Goal: Task Accomplishment & Management: Use online tool/utility

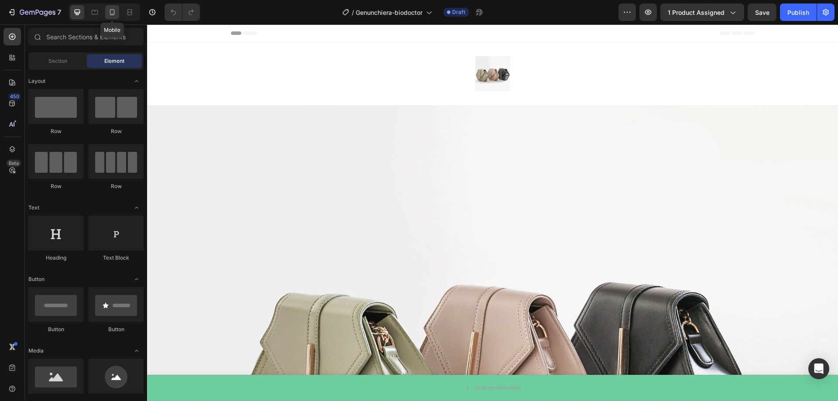
click at [107, 12] on div at bounding box center [112, 12] width 14 height 14
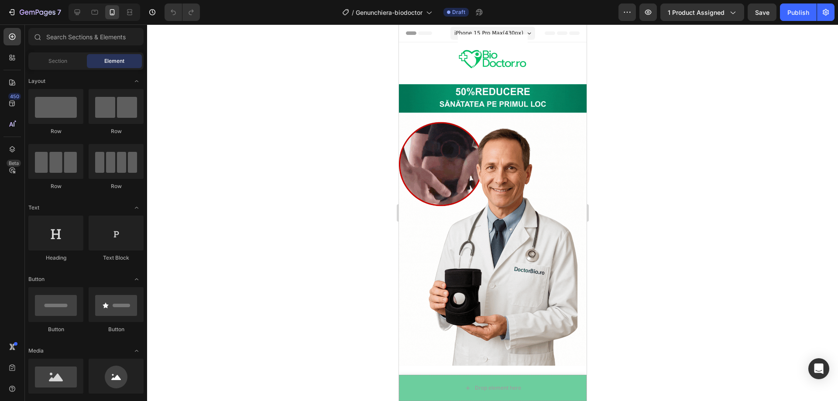
click at [243, 72] on div at bounding box center [492, 212] width 691 height 377
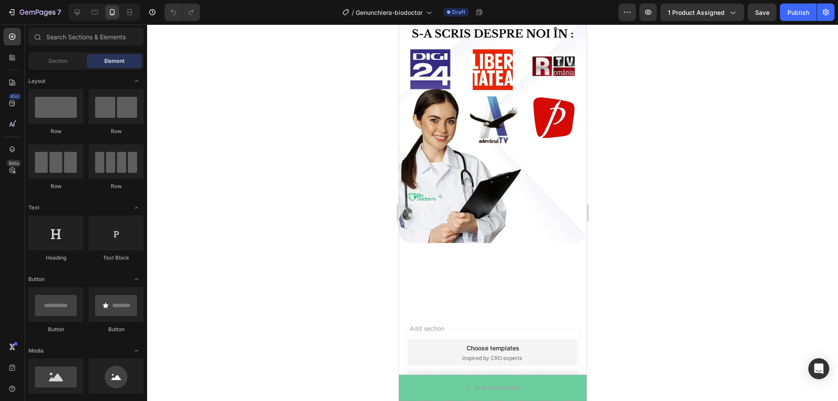
scroll to position [1615, 0]
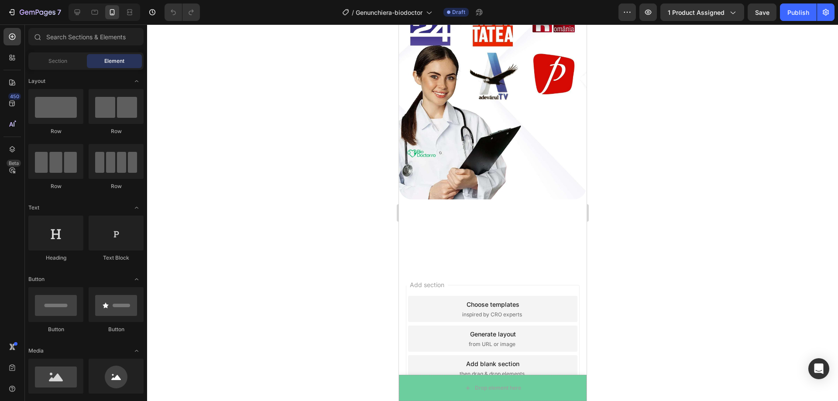
click at [688, 157] on div at bounding box center [492, 212] width 691 height 377
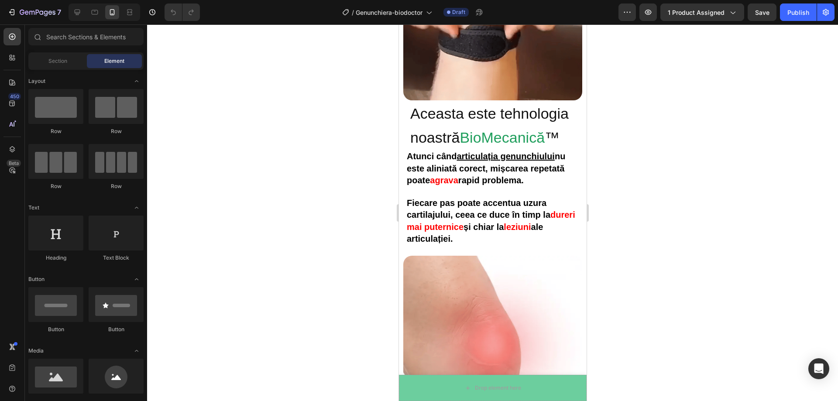
scroll to position [1436, 0]
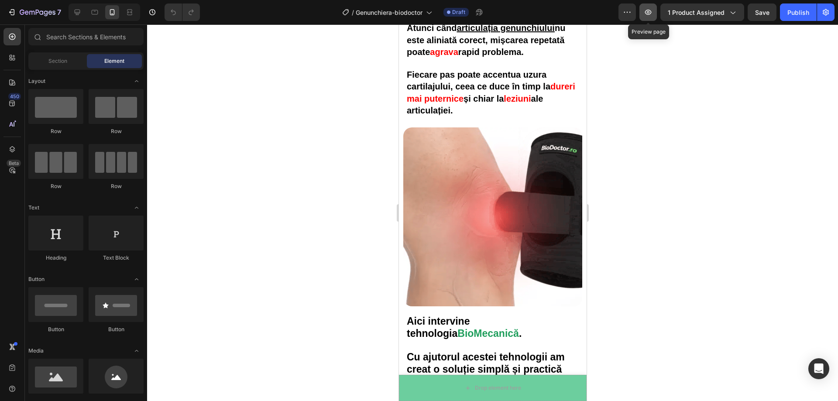
click at [652, 12] on icon "button" at bounding box center [648, 12] width 9 height 9
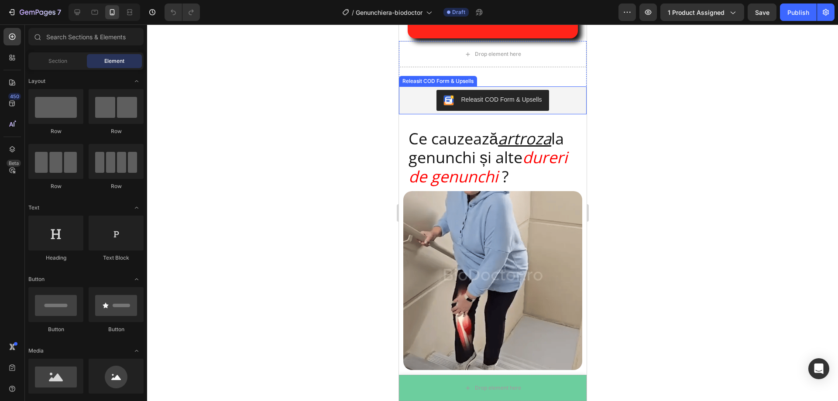
scroll to position [781, 0]
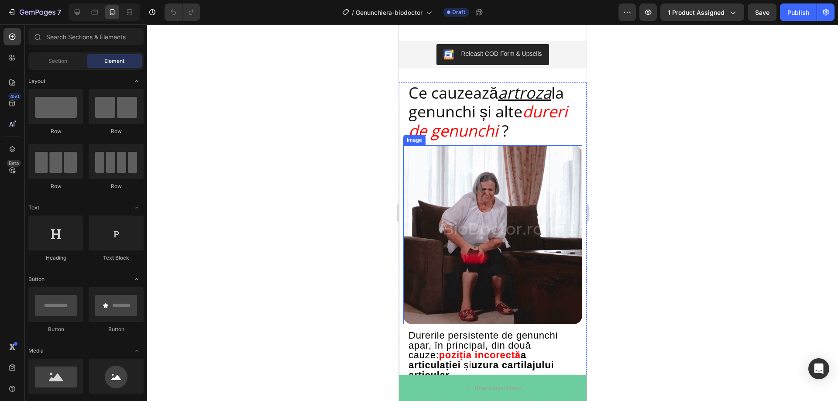
click at [532, 233] on img at bounding box center [492, 234] width 179 height 179
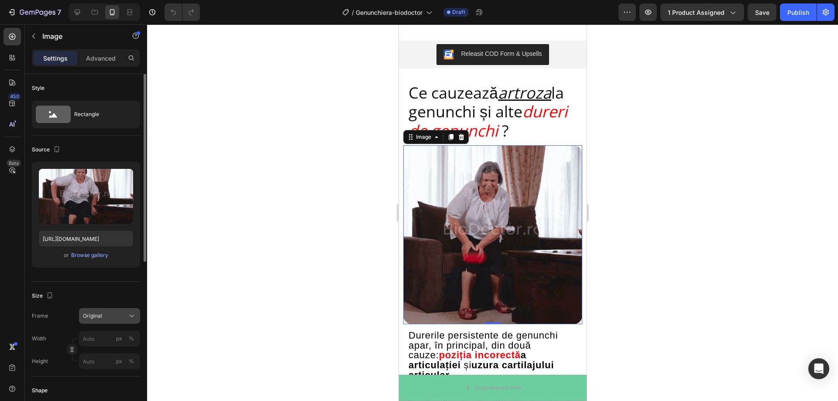
click at [129, 321] on button "Original" at bounding box center [109, 316] width 61 height 16
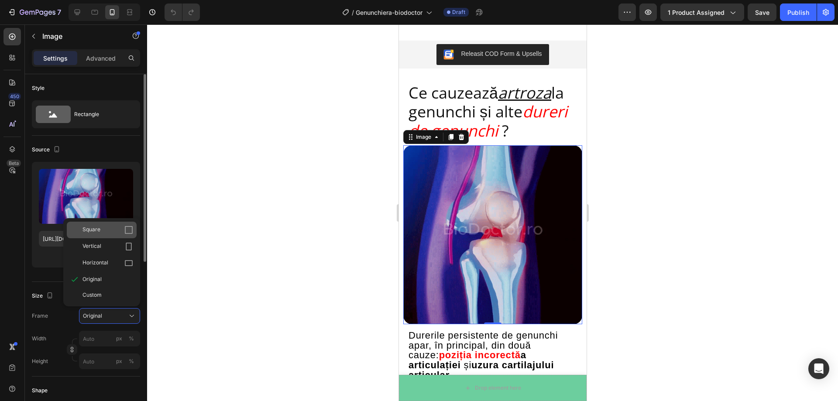
click at [126, 231] on icon at bounding box center [128, 230] width 9 height 9
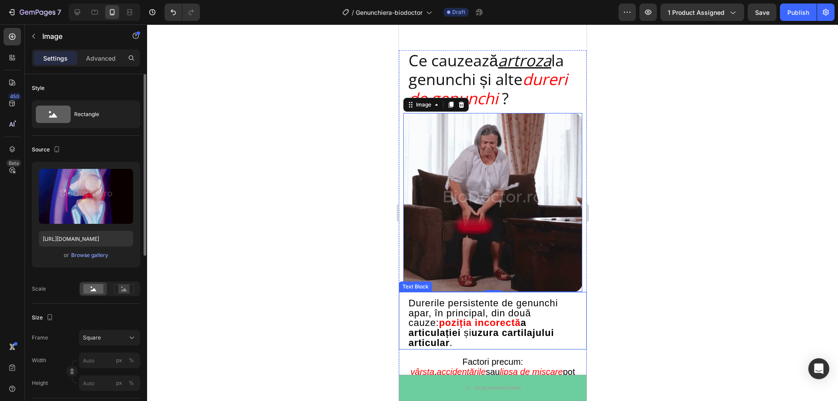
scroll to position [999, 0]
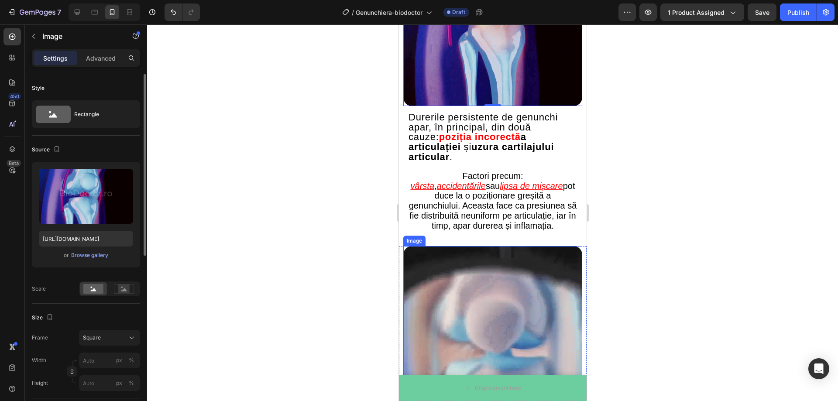
click at [486, 272] on img at bounding box center [492, 335] width 179 height 179
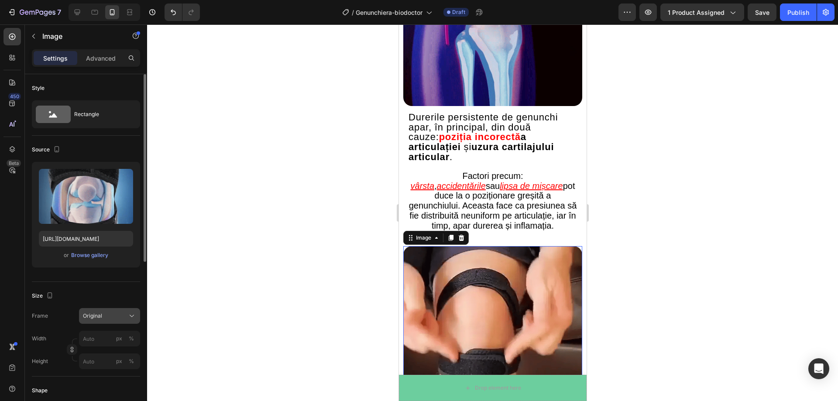
click at [120, 315] on div "Original" at bounding box center [104, 316] width 43 height 8
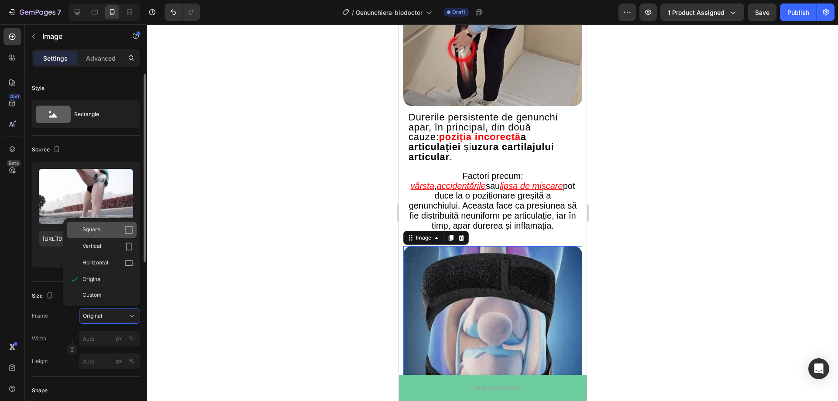
click at [115, 225] on div "Square" at bounding box center [102, 230] width 70 height 17
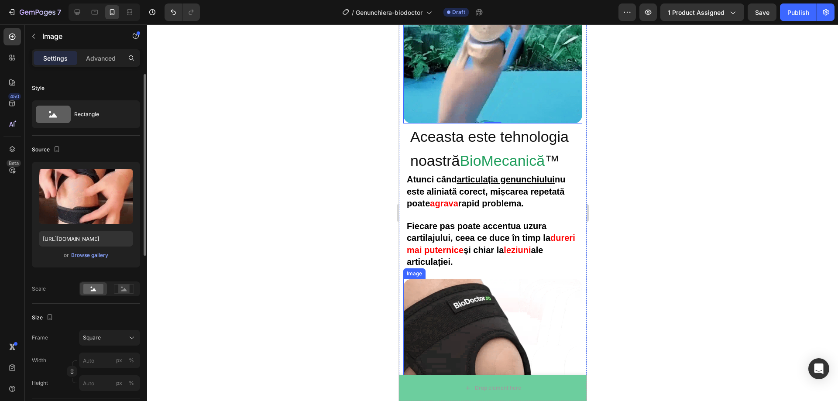
scroll to position [1305, 0]
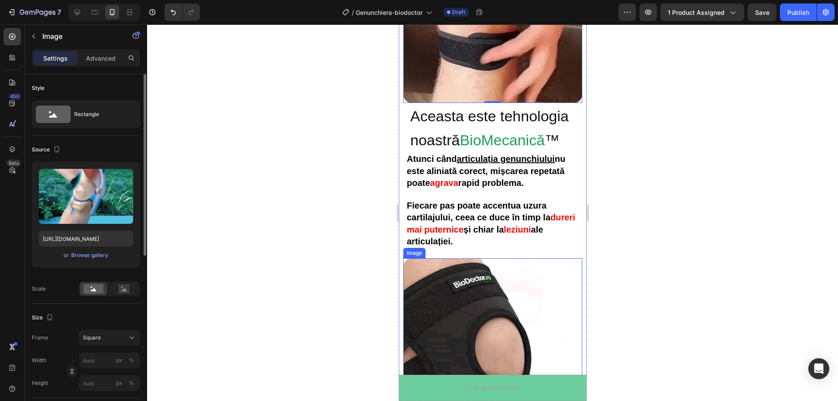
click at [491, 285] on img at bounding box center [492, 347] width 179 height 179
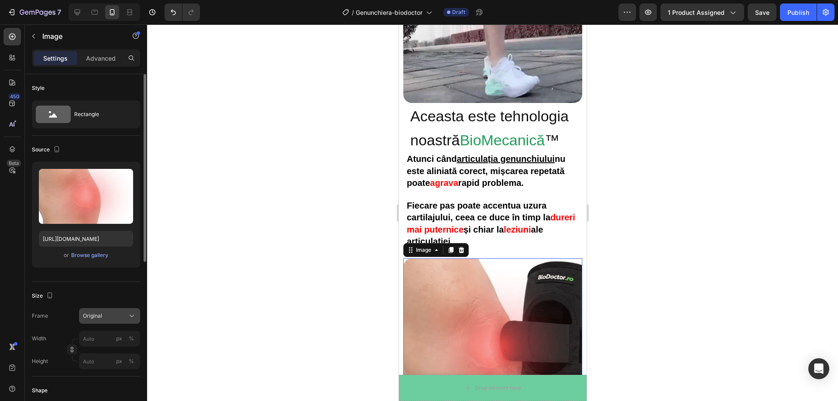
click at [122, 311] on button "Original" at bounding box center [109, 316] width 61 height 16
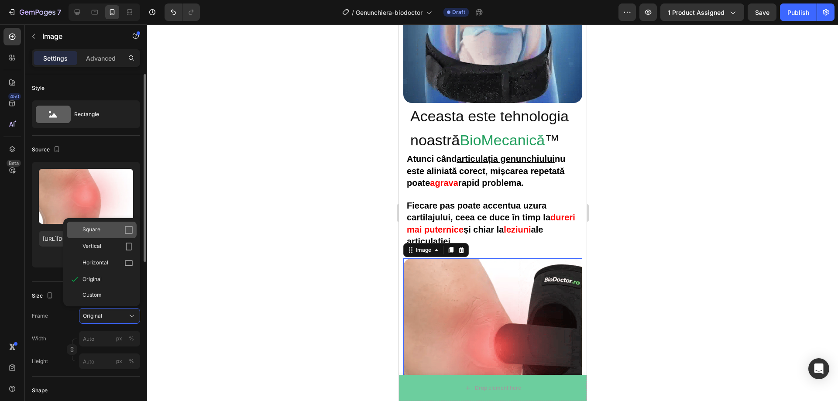
click at [113, 225] on div "Square" at bounding box center [102, 230] width 70 height 17
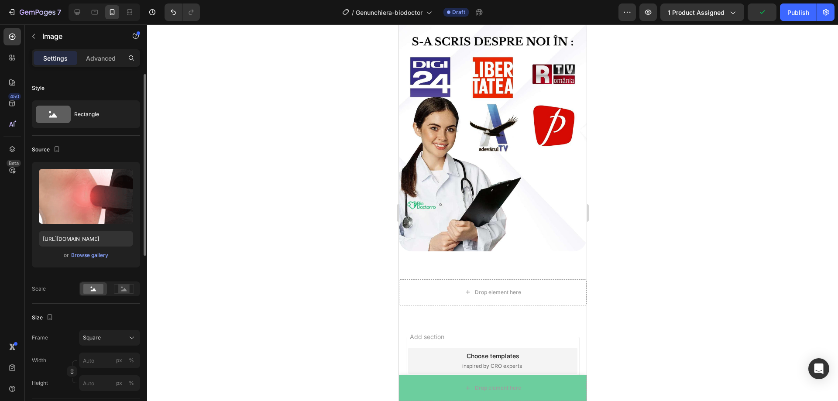
scroll to position [1916, 0]
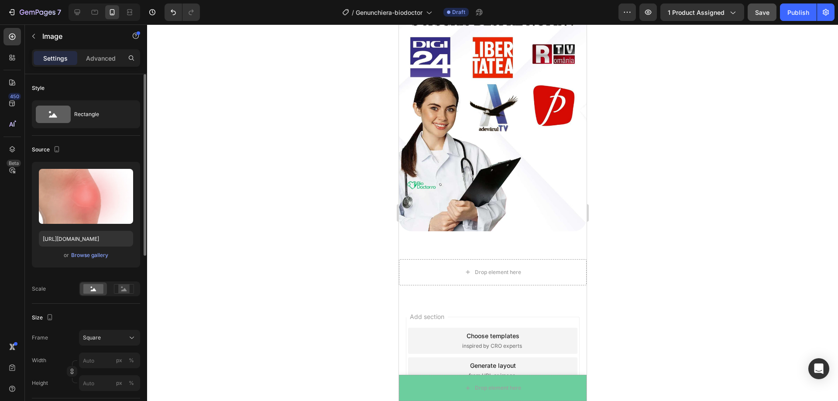
click at [763, 13] on span "Save" at bounding box center [762, 12] width 14 height 7
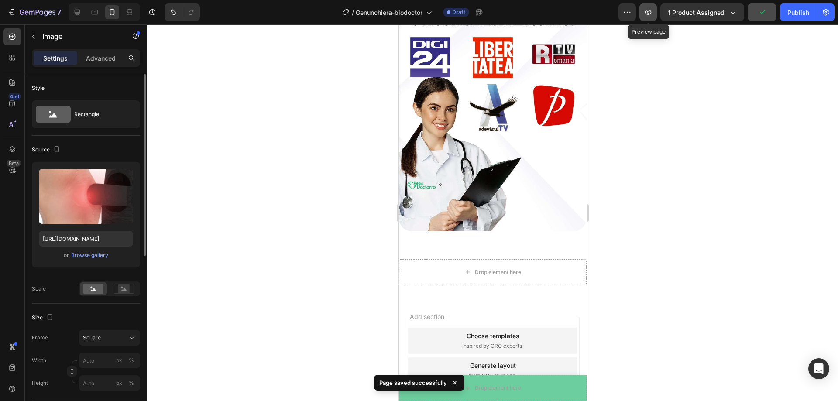
click at [653, 16] on icon "button" at bounding box center [648, 12] width 9 height 9
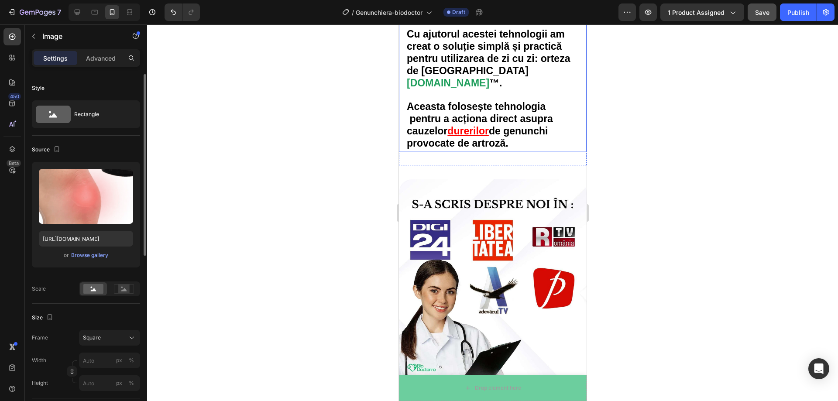
scroll to position [1610, 0]
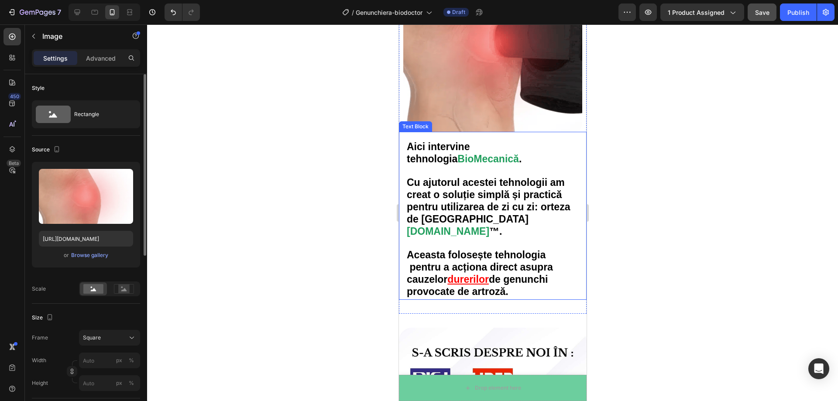
click at [471, 195] on strong "Cu ajutorul acestei tehnologii am creat o soluție simplă și practică pentru uti…" at bounding box center [487, 201] width 163 height 48
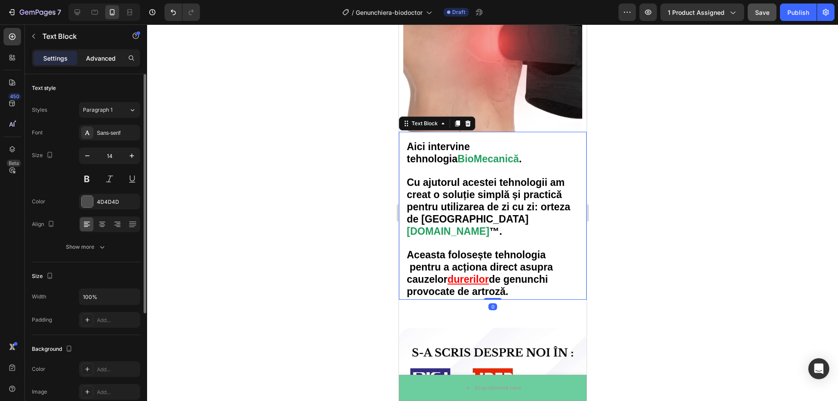
click at [108, 62] on p "Advanced" at bounding box center [101, 58] width 30 height 9
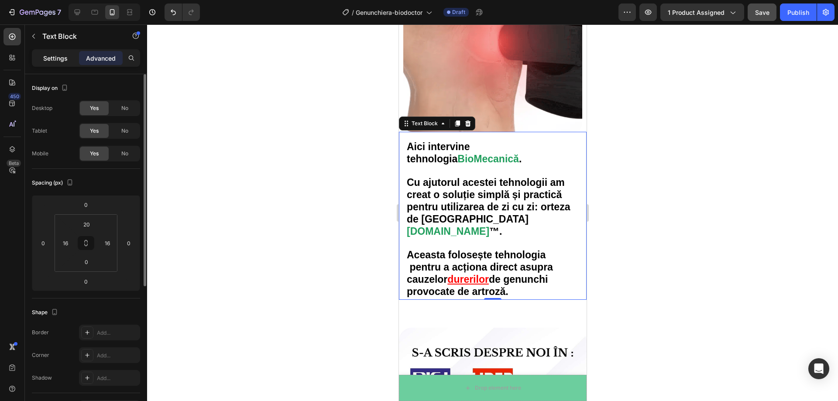
click at [64, 58] on p "Settings" at bounding box center [55, 58] width 24 height 9
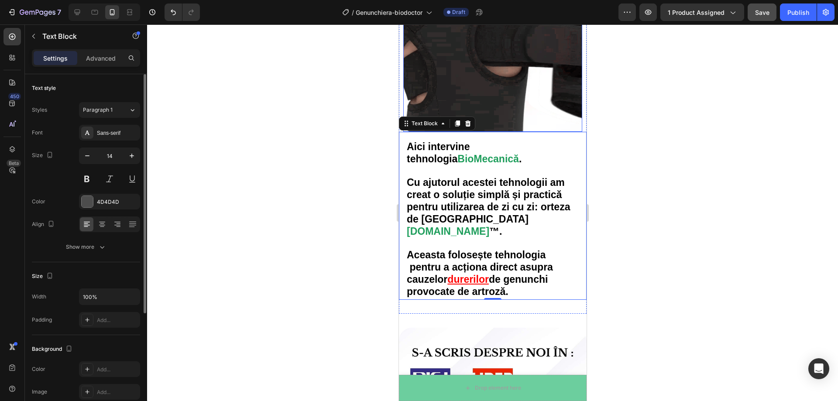
scroll to position [1436, 0]
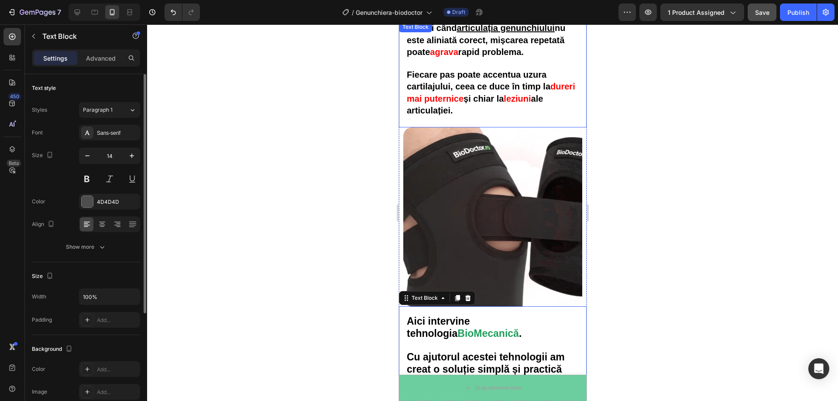
click at [777, 98] on div at bounding box center [492, 212] width 691 height 377
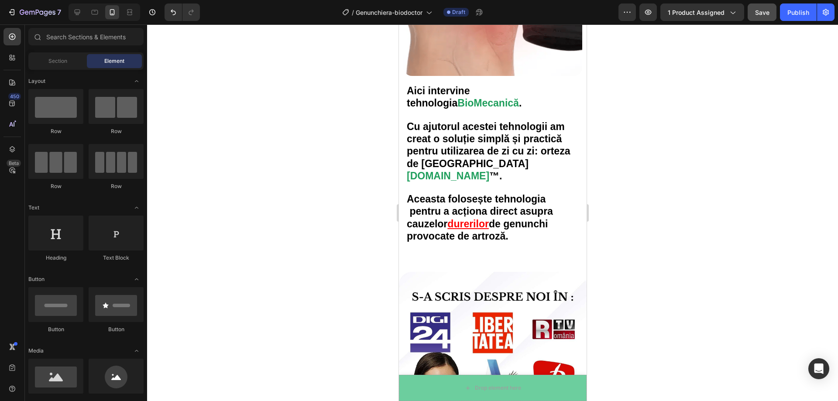
scroll to position [1801, 0]
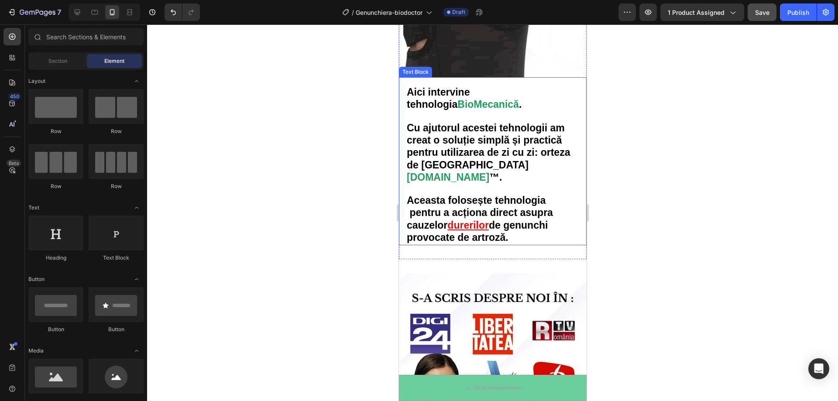
click at [466, 195] on strong "Aceasta folosește tehnologia pentru a acționa direct asupra cauzelor" at bounding box center [479, 213] width 146 height 36
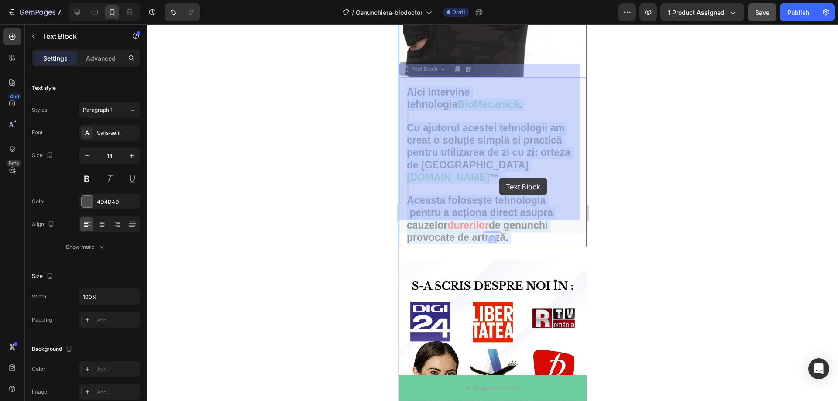
drag, startPoint x: 447, startPoint y: 177, endPoint x: 491, endPoint y: 179, distance: 43.7
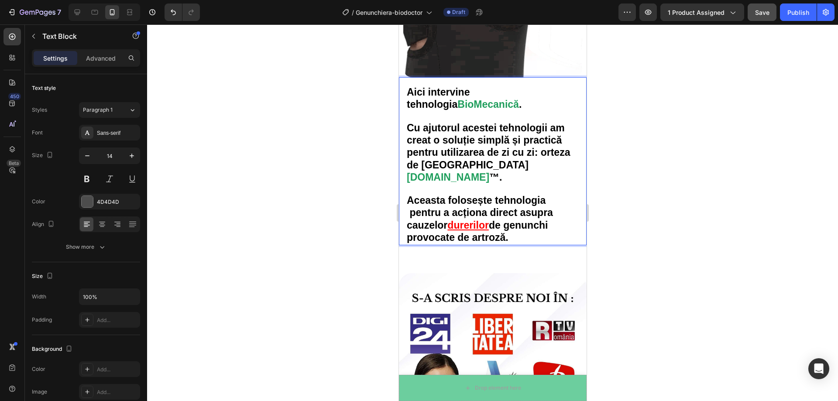
click at [448, 195] on strong "Aceasta folosește tehnologia pentru a acționa direct asupra cauzelor" at bounding box center [479, 213] width 146 height 36
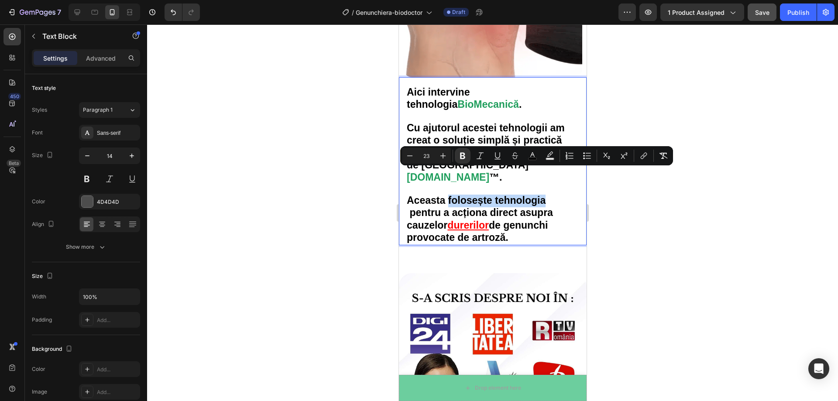
drag, startPoint x: 448, startPoint y: 176, endPoint x: 544, endPoint y: 179, distance: 95.6
click at [544, 195] on strong "Aceasta folosește tehnologia pentru a acționa direct asupra cauzelor" at bounding box center [479, 213] width 146 height 36
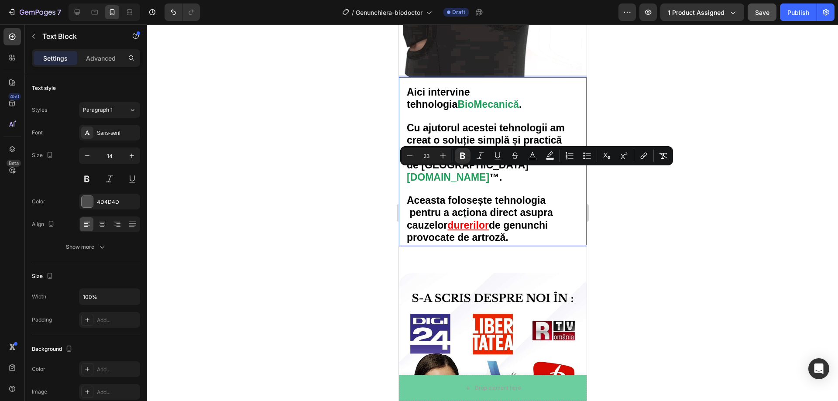
click at [457, 99] on strong "BioMecanică" at bounding box center [488, 104] width 62 height 11
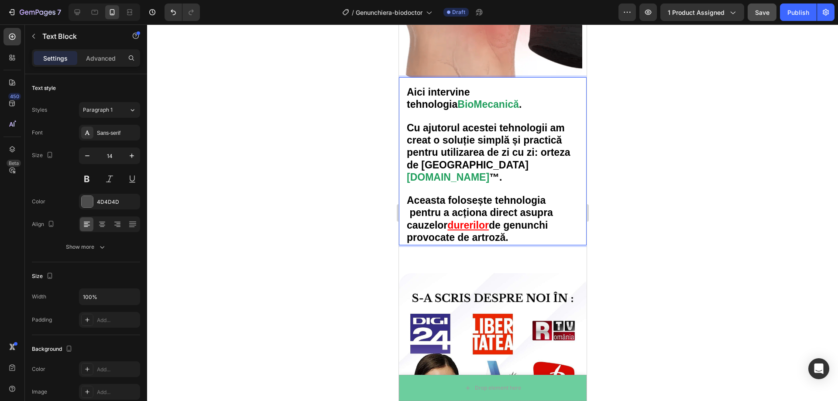
drag, startPoint x: 444, startPoint y: 93, endPoint x: 439, endPoint y: 93, distance: 5.2
click at [457, 99] on strong "BioMecanică" at bounding box center [488, 104] width 62 height 11
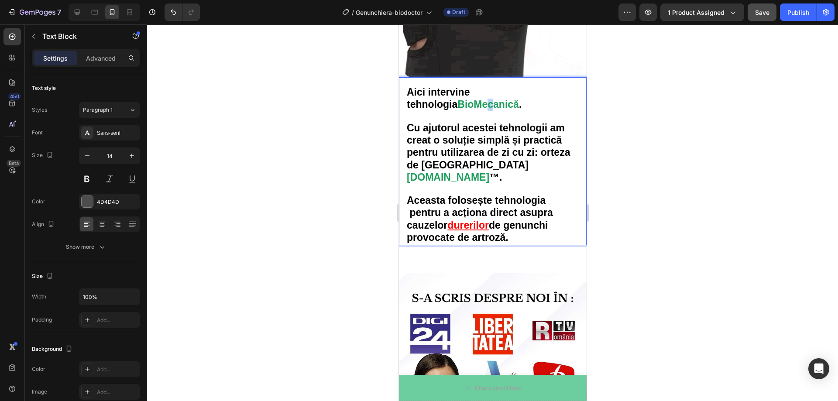
drag, startPoint x: 441, startPoint y: 92, endPoint x: 436, endPoint y: 92, distance: 5.7
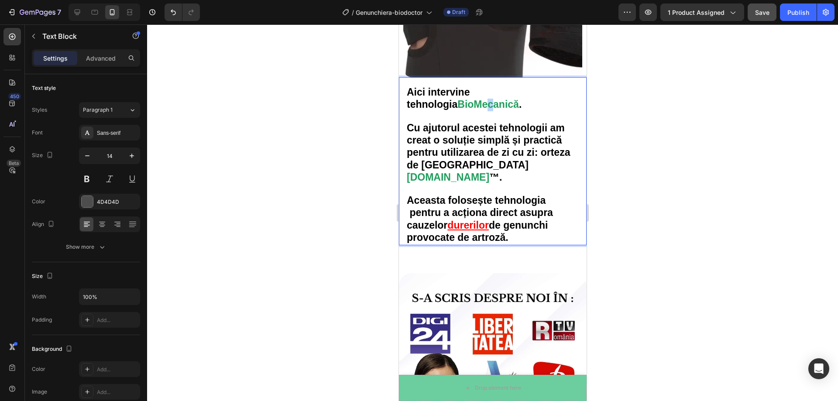
click at [457, 99] on strong "BioMecanică" at bounding box center [488, 104] width 62 height 11
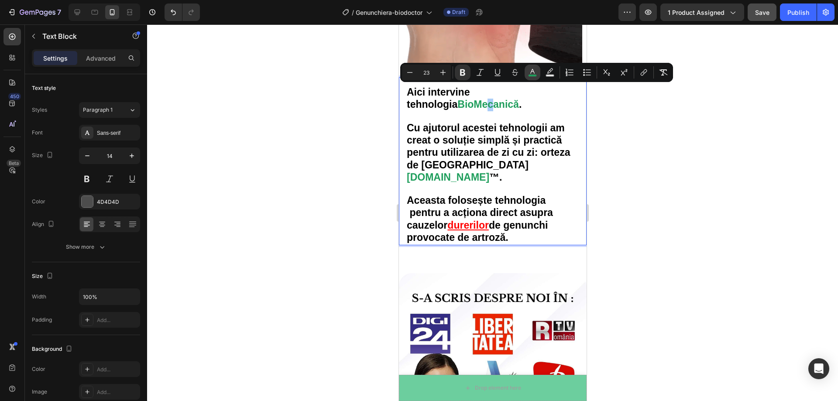
click at [532, 75] on rect "Editor contextual toolbar" at bounding box center [533, 76] width 8 height 2
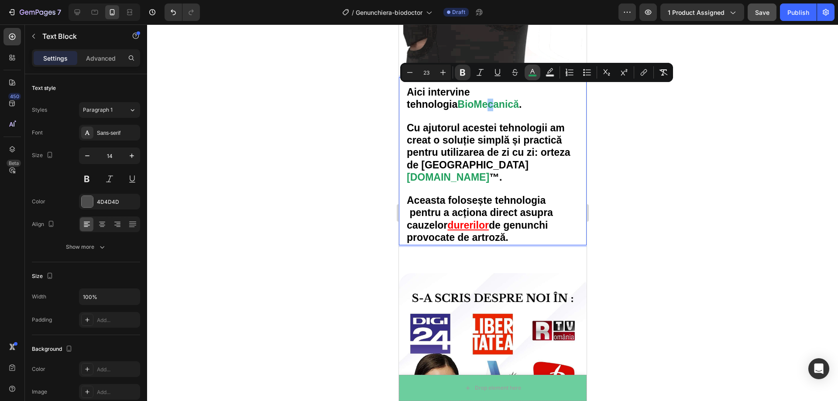
type input "1F9E5C"
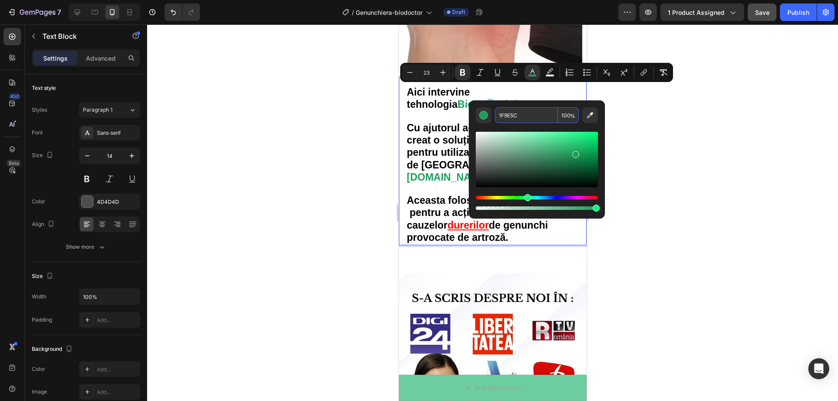
click at [700, 182] on div at bounding box center [492, 212] width 691 height 377
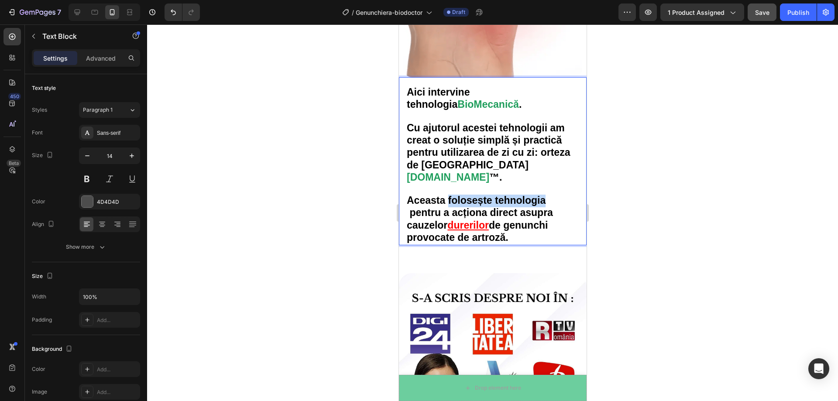
drag, startPoint x: 449, startPoint y: 177, endPoint x: 549, endPoint y: 179, distance: 100.4
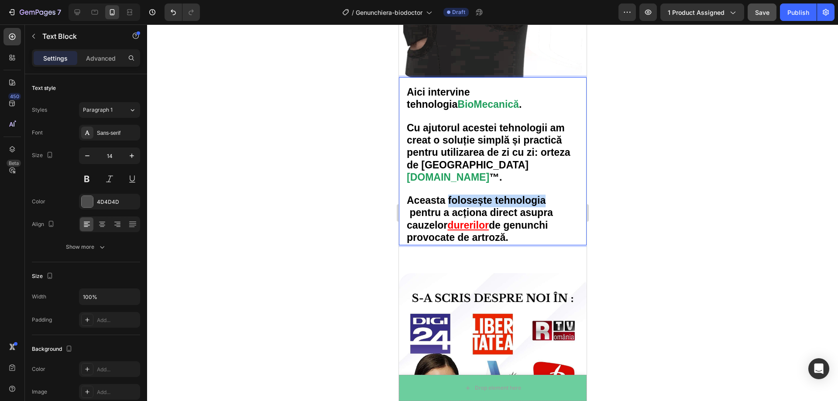
click at [549, 184] on p "Aceasta folosește tehnologia pentru a acționa direct asupra cauzelor durerilor …" at bounding box center [492, 214] width 172 height 60
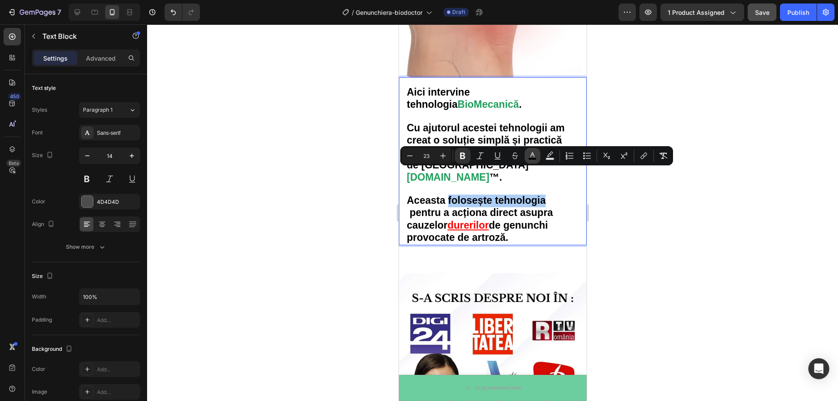
click at [530, 162] on button "color" at bounding box center [533, 156] width 16 height 16
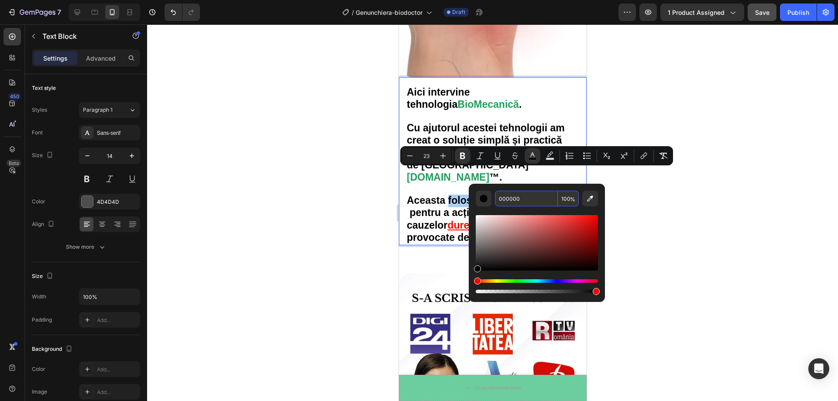
click at [526, 199] on input "000000" at bounding box center [526, 199] width 63 height 16
paste input "1F9E5C"
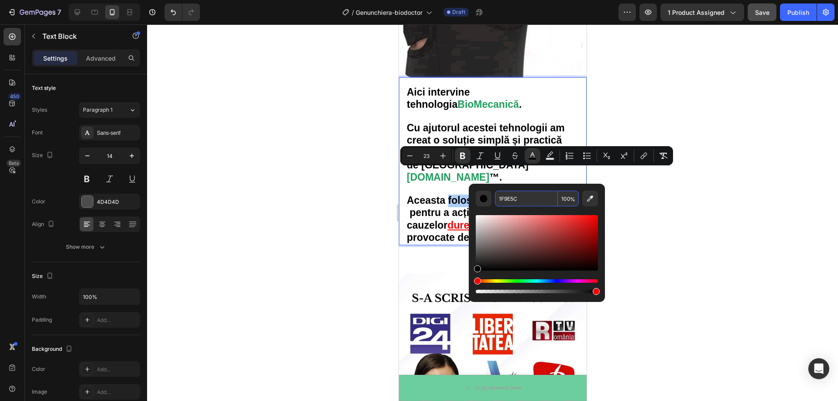
type input "1F9E5C"
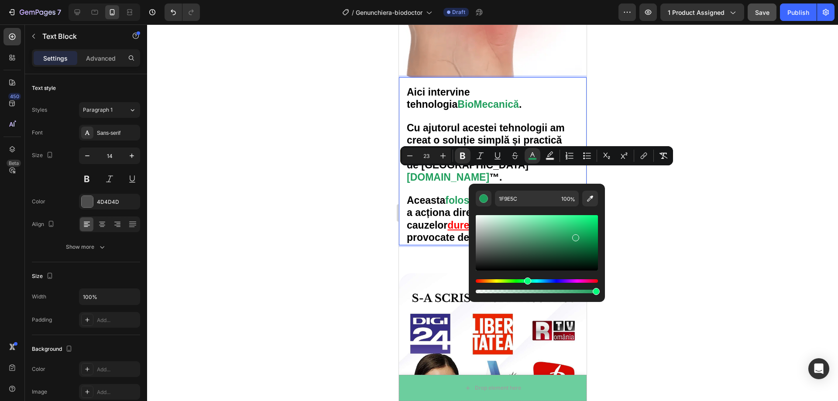
click at [664, 209] on div at bounding box center [492, 212] width 691 height 377
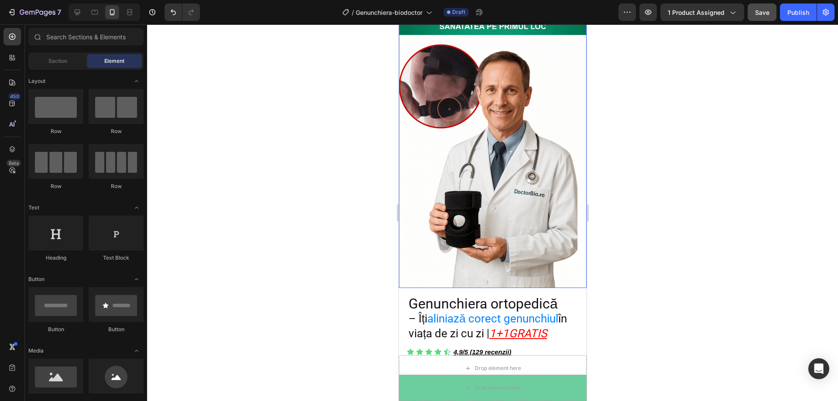
scroll to position [0, 0]
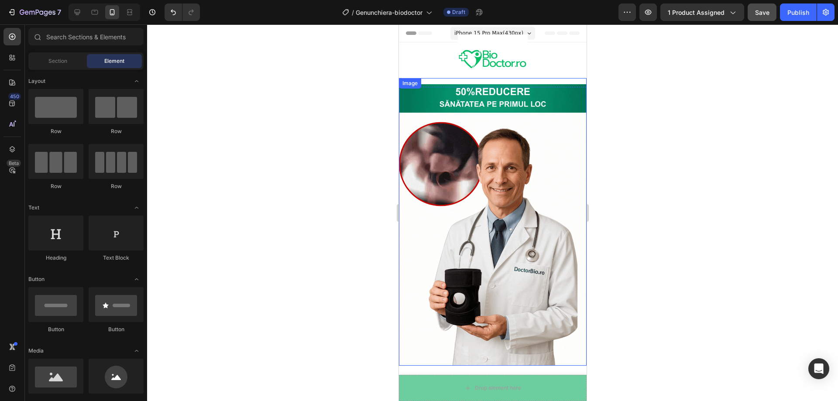
click at [500, 142] on img at bounding box center [493, 225] width 188 height 282
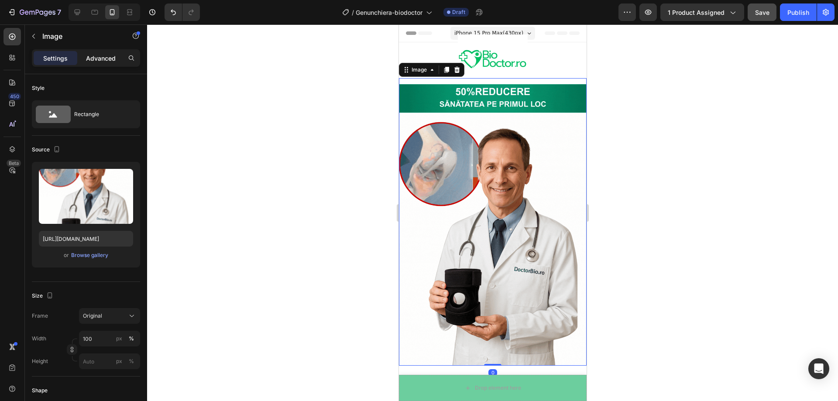
click at [106, 56] on p "Advanced" at bounding box center [101, 58] width 30 height 9
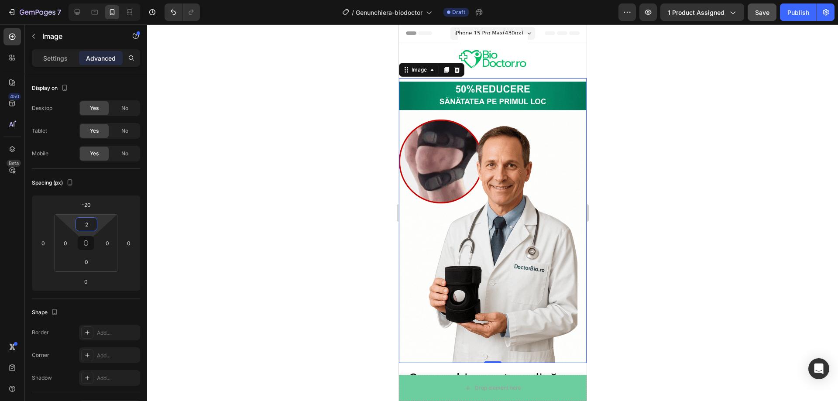
type input "0"
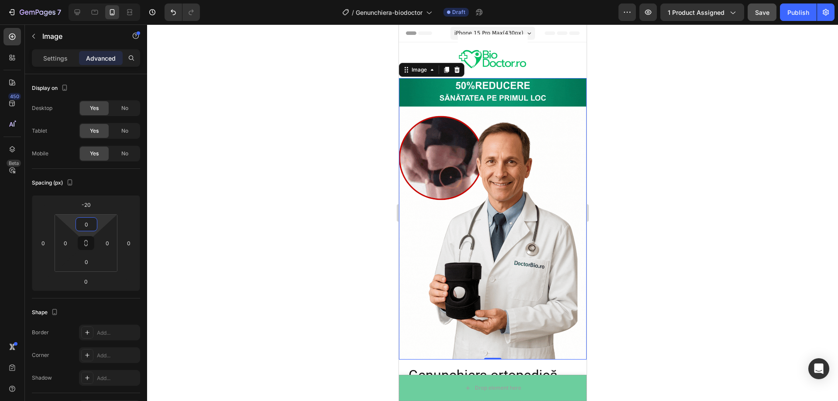
drag, startPoint x: 101, startPoint y: 221, endPoint x: 101, endPoint y: 228, distance: 6.5
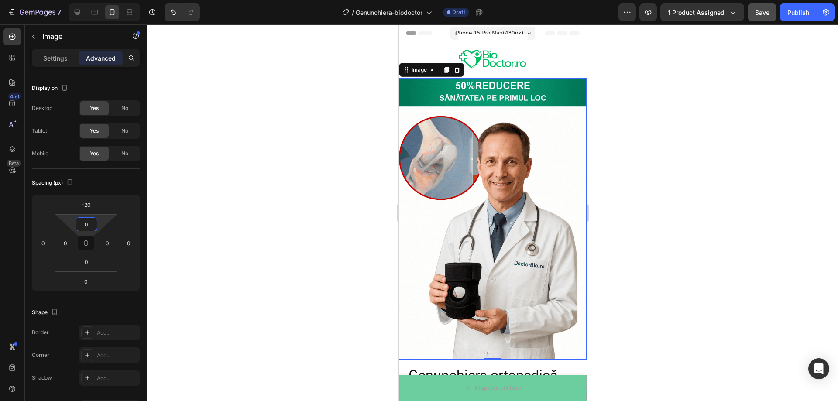
click at [101, 0] on html "7 Version history / Genunchiera-biodoctor Draft Preview 1 product assigned Save…" at bounding box center [419, 0] width 838 height 0
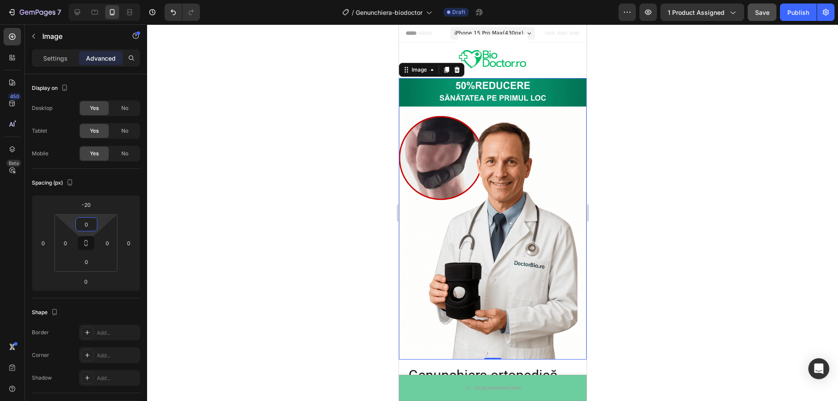
click at [231, 186] on div at bounding box center [492, 212] width 691 height 377
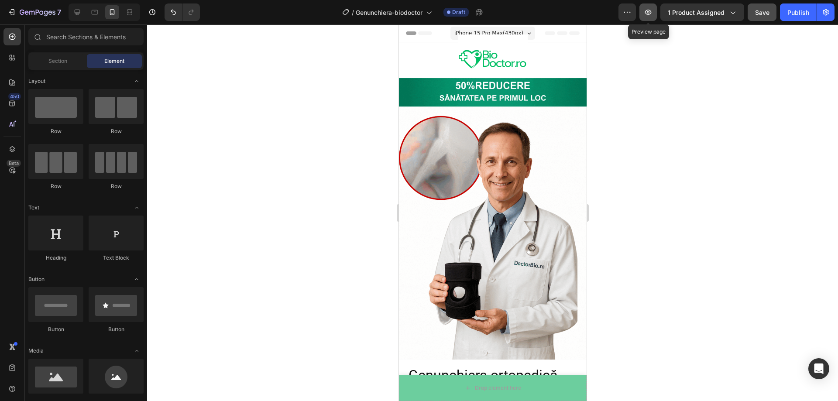
click at [651, 9] on icon "button" at bounding box center [648, 12] width 9 height 9
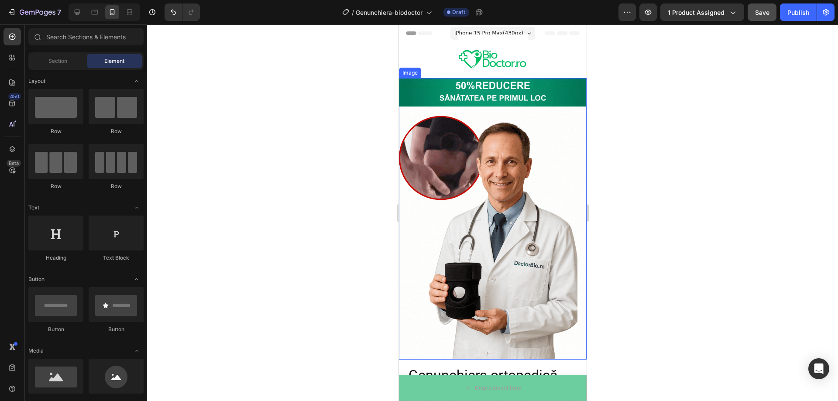
click at [441, 145] on img at bounding box center [493, 219] width 188 height 282
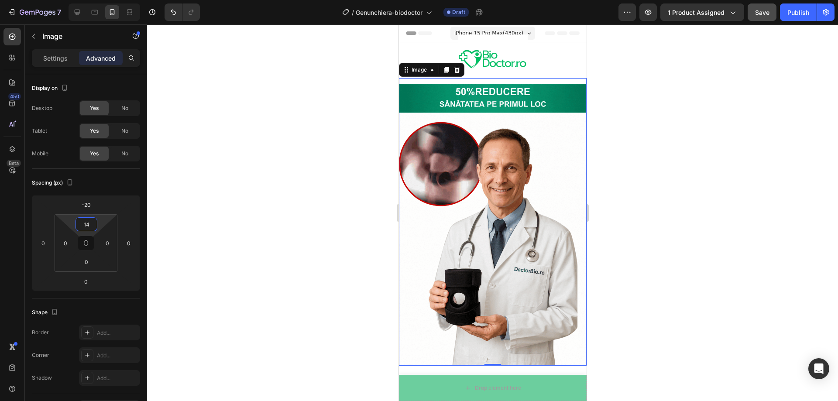
type input "16"
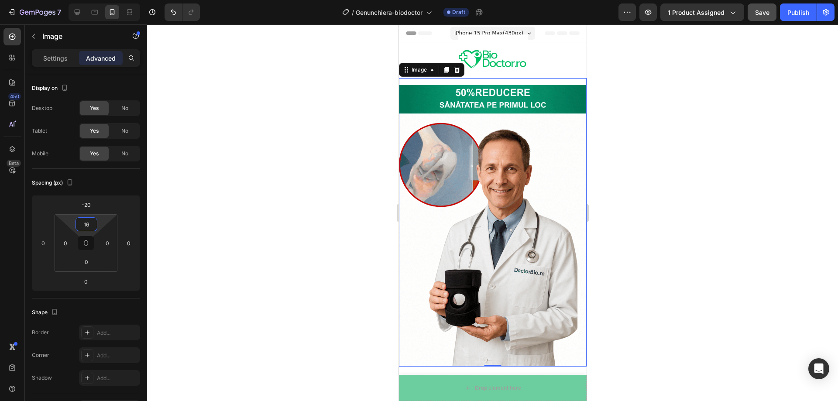
click at [98, 0] on html "7 Version history / Genunchiera-biodoctor Draft Preview 1 product assigned Save…" at bounding box center [419, 0] width 838 height 0
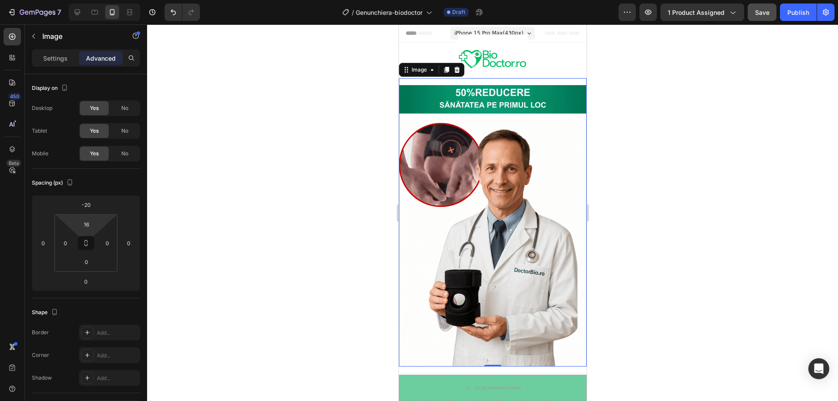
click at [271, 166] on div at bounding box center [492, 212] width 691 height 377
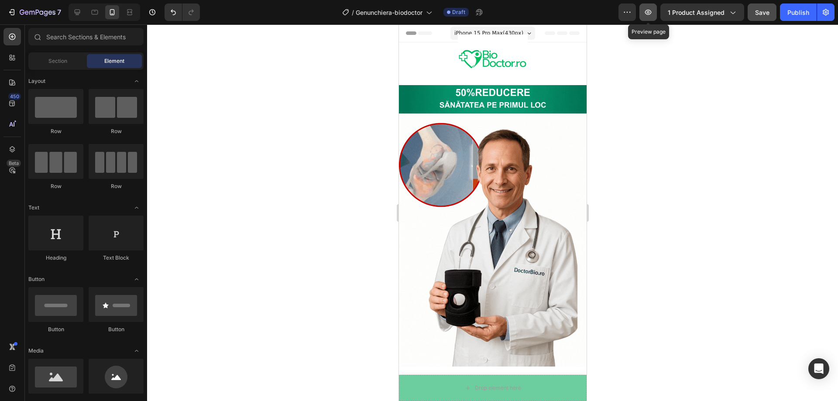
click at [650, 11] on icon "button" at bounding box center [648, 12] width 7 height 5
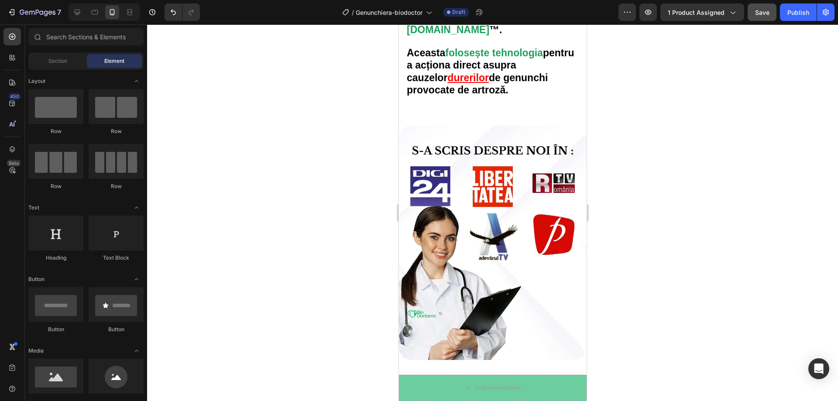
scroll to position [1965, 0]
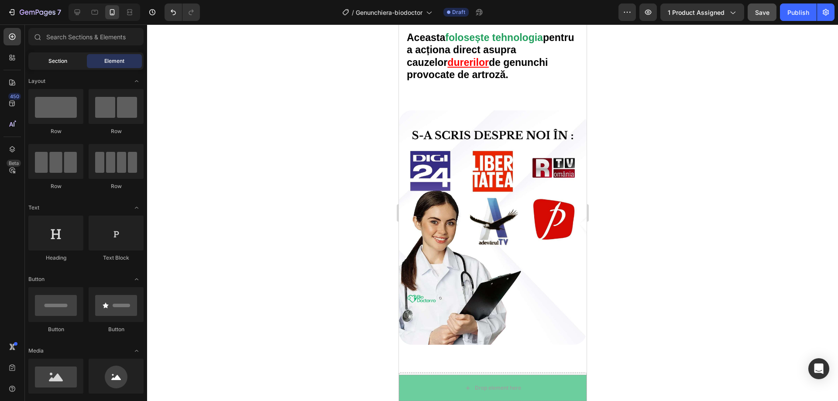
click at [53, 61] on span "Section" at bounding box center [57, 61] width 19 height 8
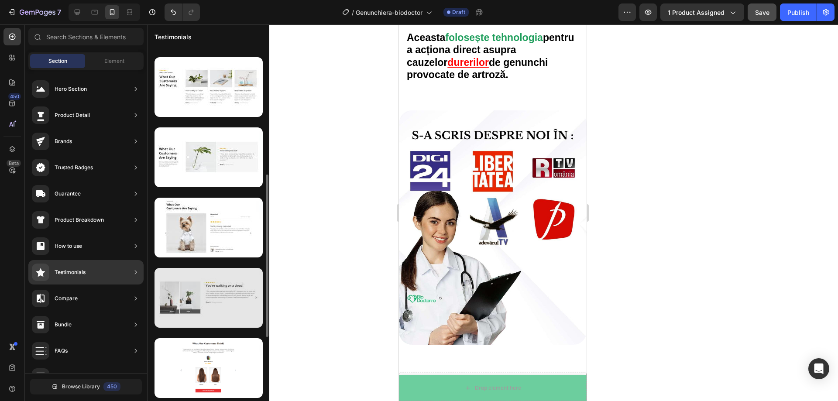
scroll to position [327, 0]
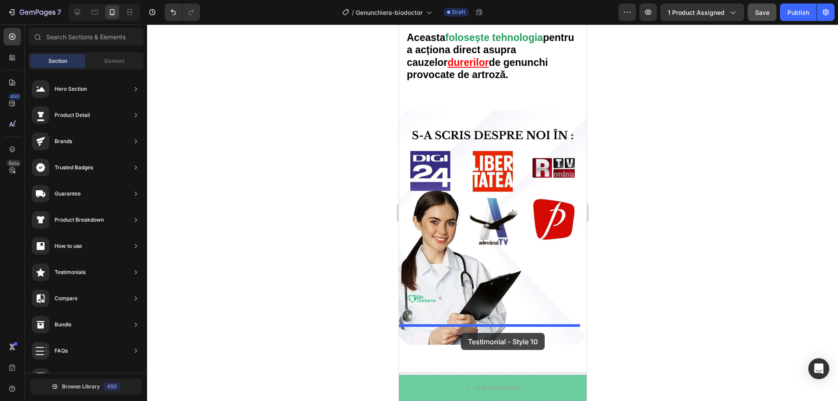
drag, startPoint x: 599, startPoint y: 135, endPoint x: 460, endPoint y: 332, distance: 240.7
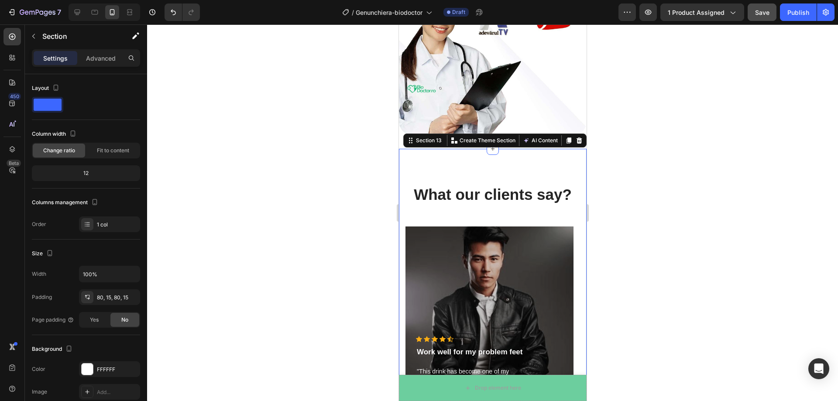
scroll to position [2148, 0]
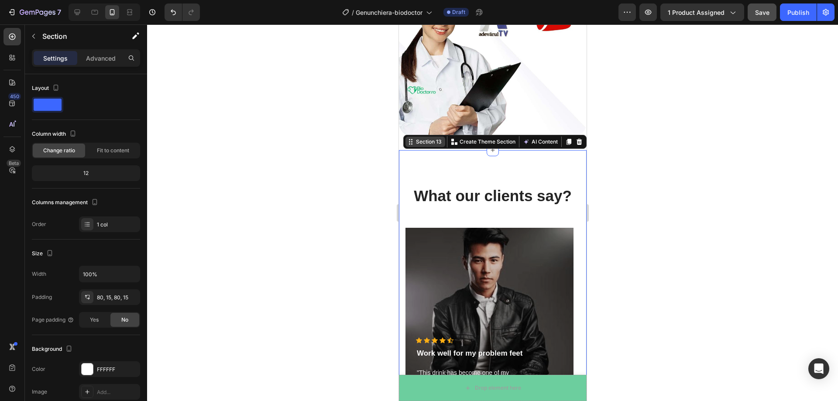
click at [418, 138] on div "Section 13" at bounding box center [428, 142] width 29 height 8
click at [668, 224] on div at bounding box center [492, 212] width 691 height 377
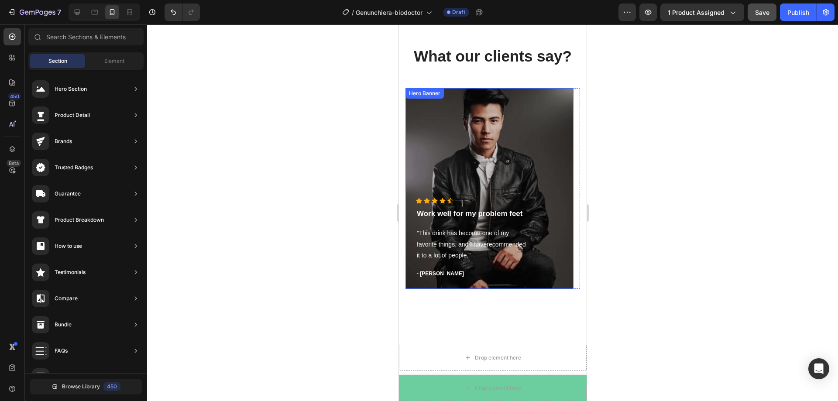
scroll to position [2279, 0]
click at [479, 138] on div "Overlay" at bounding box center [489, 189] width 168 height 201
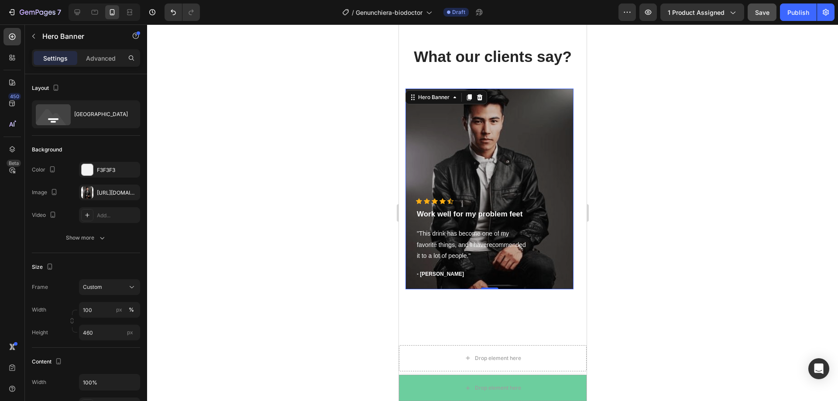
click at [684, 279] on div at bounding box center [492, 212] width 691 height 377
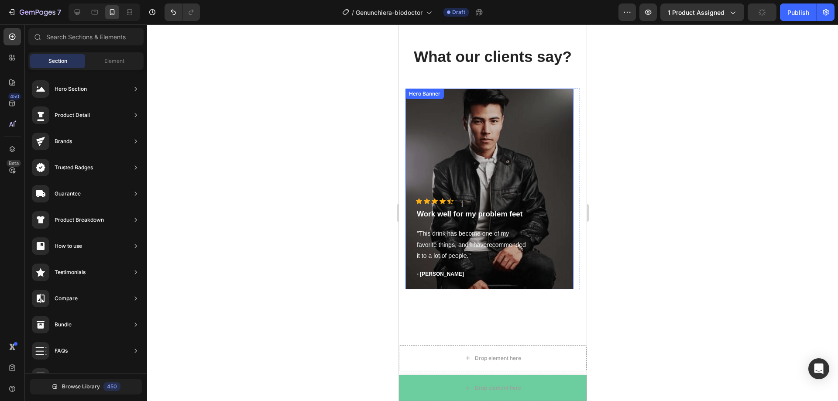
click at [537, 163] on div "Overlay" at bounding box center [489, 189] width 168 height 201
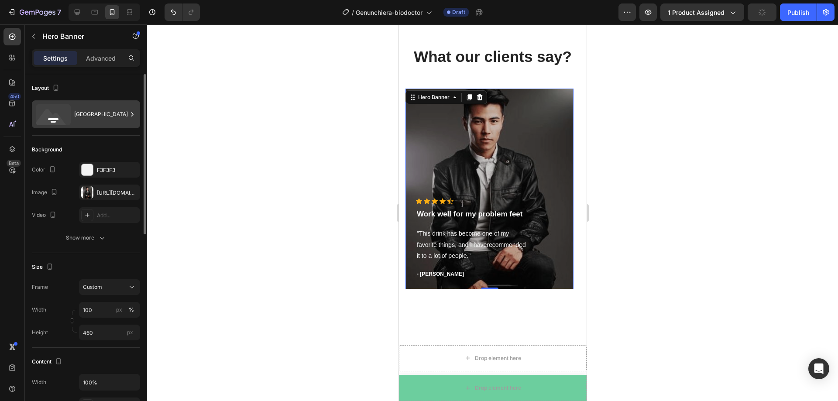
click at [117, 112] on div "[GEOGRAPHIC_DATA]" at bounding box center [100, 114] width 53 height 20
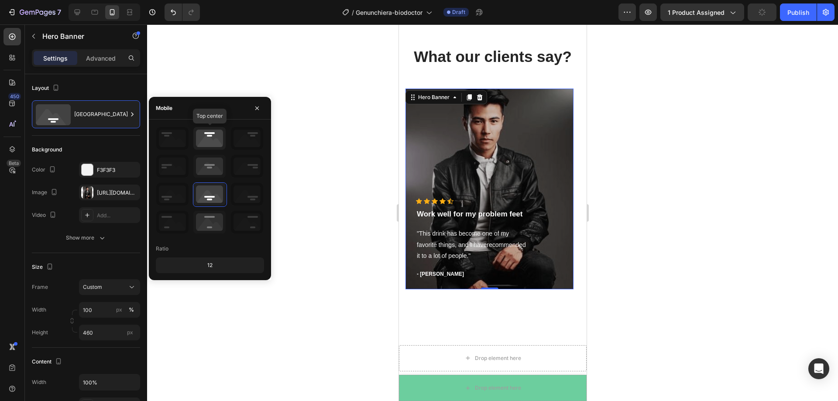
click at [203, 139] on icon at bounding box center [209, 138] width 32 height 23
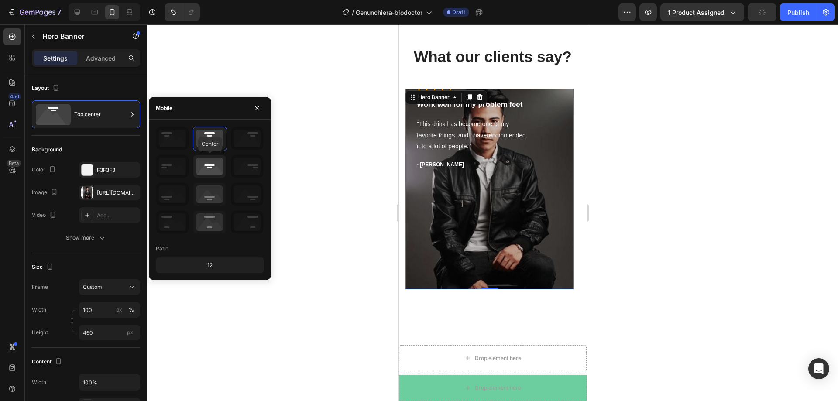
click at [211, 173] on icon at bounding box center [209, 166] width 32 height 23
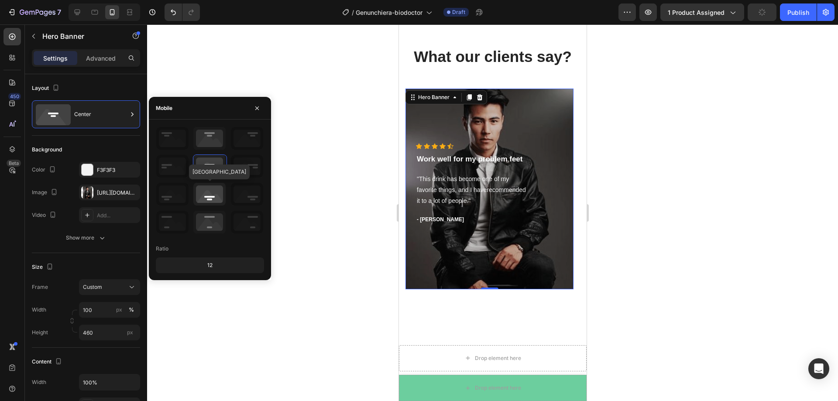
click at [212, 188] on icon at bounding box center [209, 194] width 32 height 23
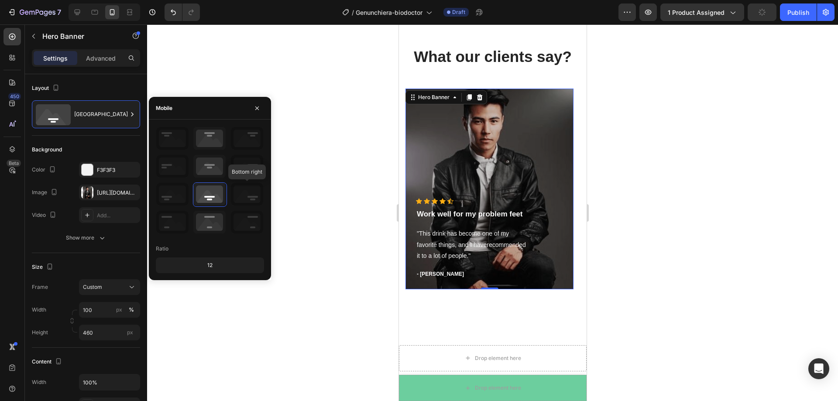
click at [251, 187] on icon at bounding box center [247, 194] width 32 height 23
click at [177, 195] on icon at bounding box center [172, 194] width 32 height 23
click at [210, 196] on icon at bounding box center [209, 194] width 32 height 23
click at [320, 189] on div at bounding box center [492, 212] width 691 height 377
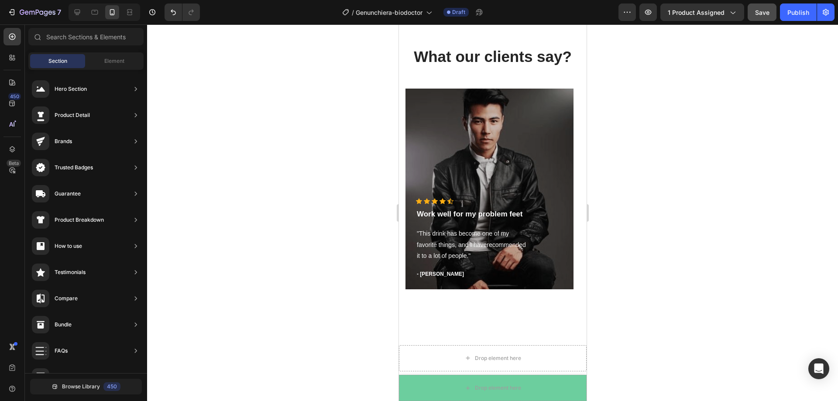
scroll to position [63, 0]
click at [469, 176] on div "Overlay" at bounding box center [489, 189] width 168 height 201
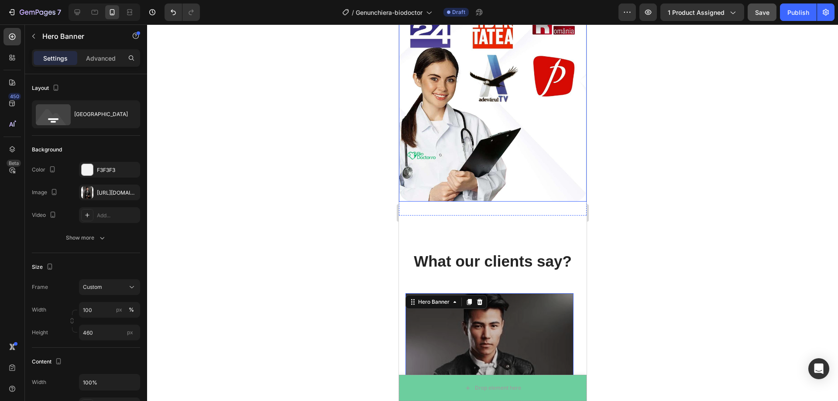
scroll to position [2087, 0]
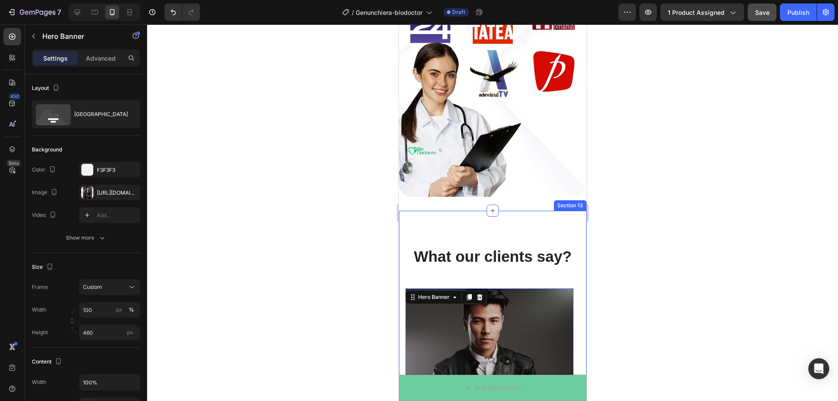
click at [421, 226] on div "What our clients say? Heading Icon Icon Icon Icon Icon Icon List Hoz Work well …" at bounding box center [493, 371] width 188 height 320
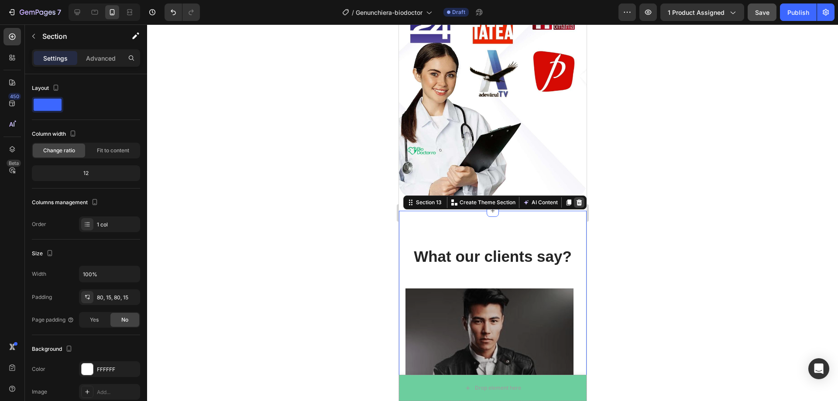
click at [575, 199] on icon at bounding box center [578, 202] width 7 height 7
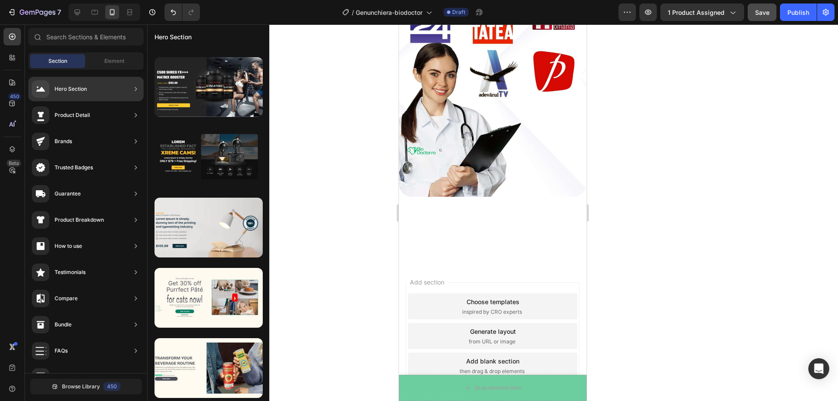
scroll to position [0, 0]
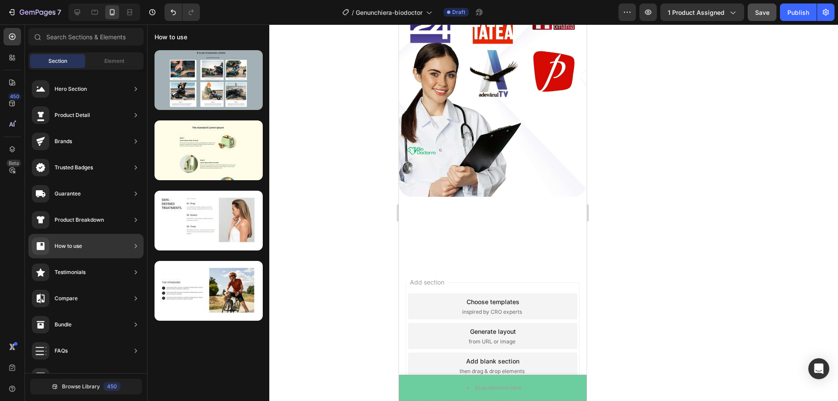
click at [100, 257] on div "How to use" at bounding box center [85, 246] width 115 height 24
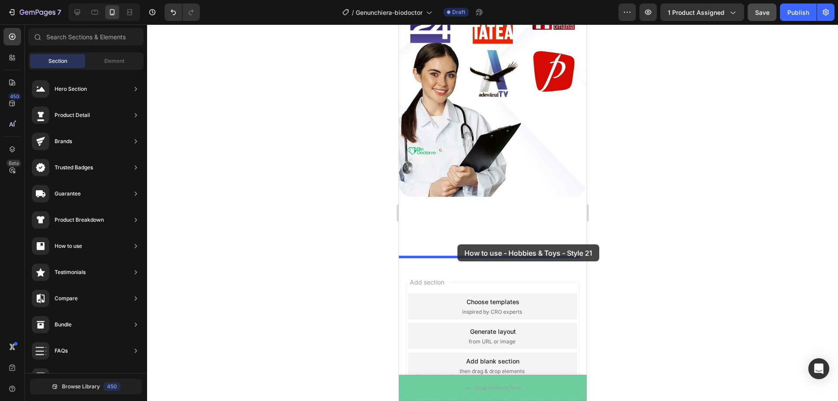
drag, startPoint x: 596, startPoint y: 102, endPoint x: 457, endPoint y: 244, distance: 198.8
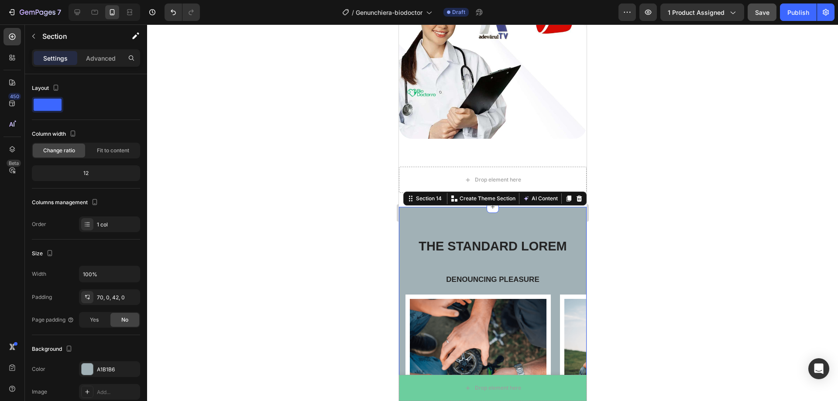
scroll to position [2289, 0]
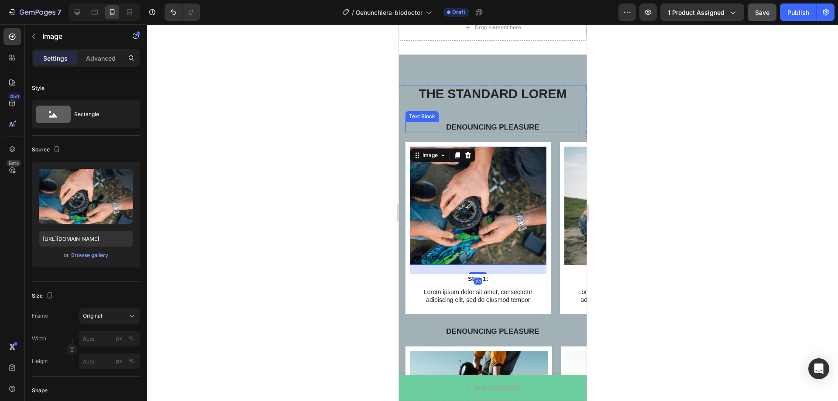
click at [529, 124] on p "Denouncing pleasure" at bounding box center [492, 128] width 173 height 10
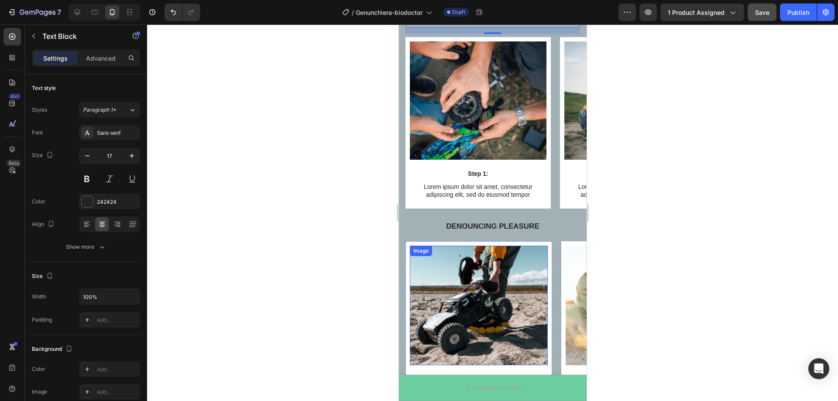
scroll to position [2377, 0]
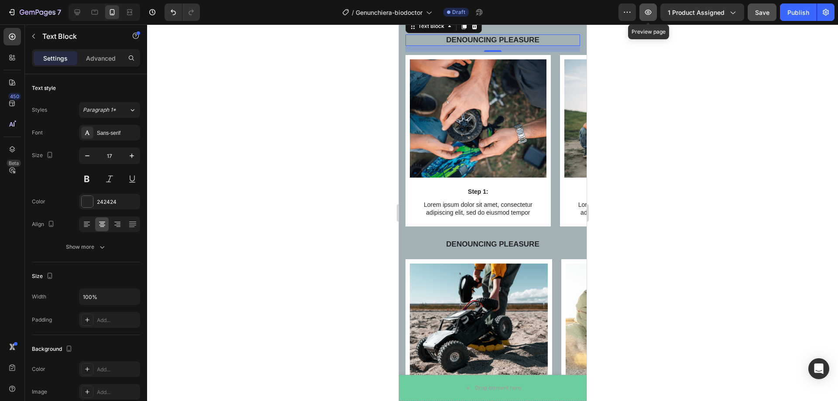
click at [653, 10] on icon "button" at bounding box center [648, 12] width 9 height 9
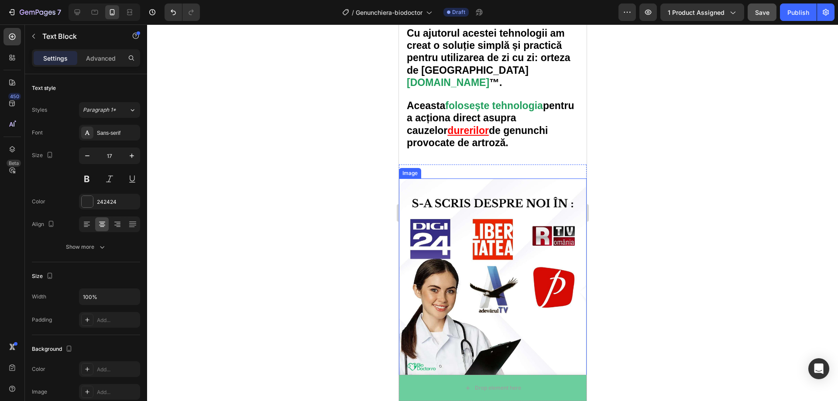
scroll to position [1940, 0]
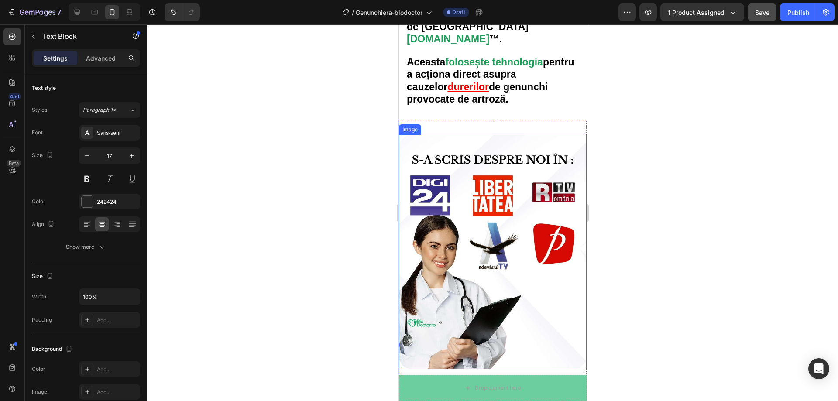
click at [533, 144] on img at bounding box center [493, 252] width 188 height 235
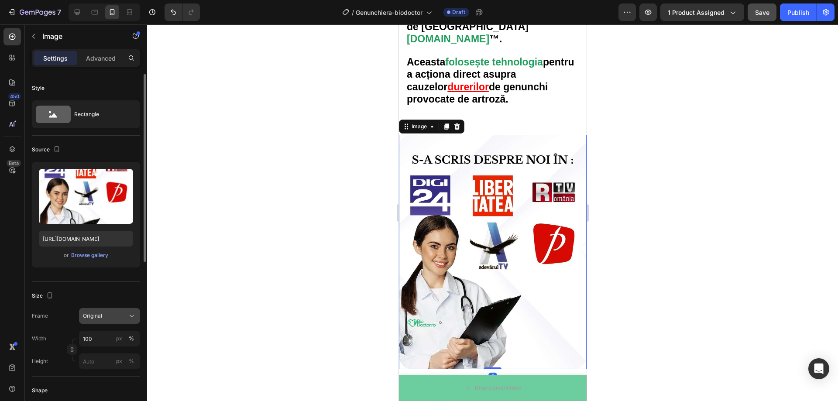
click at [128, 318] on icon at bounding box center [131, 316] width 9 height 9
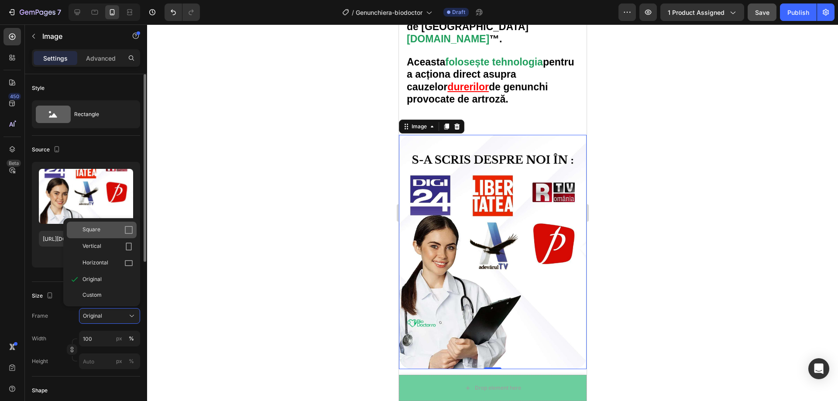
click at [123, 233] on div "Square" at bounding box center [108, 230] width 51 height 9
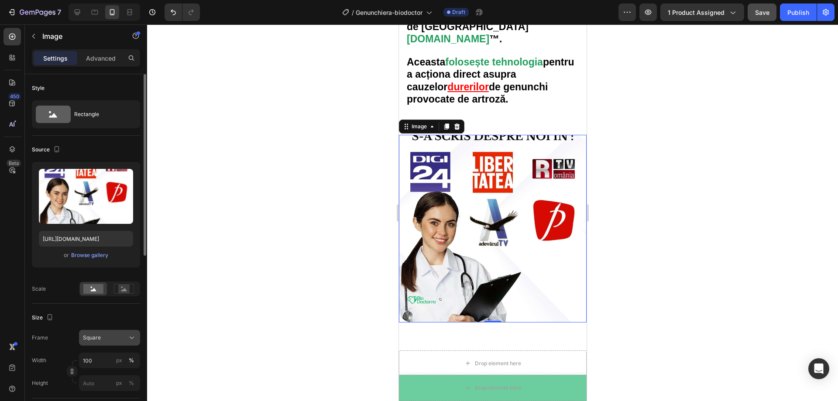
click at [119, 337] on div "Square" at bounding box center [104, 338] width 43 height 8
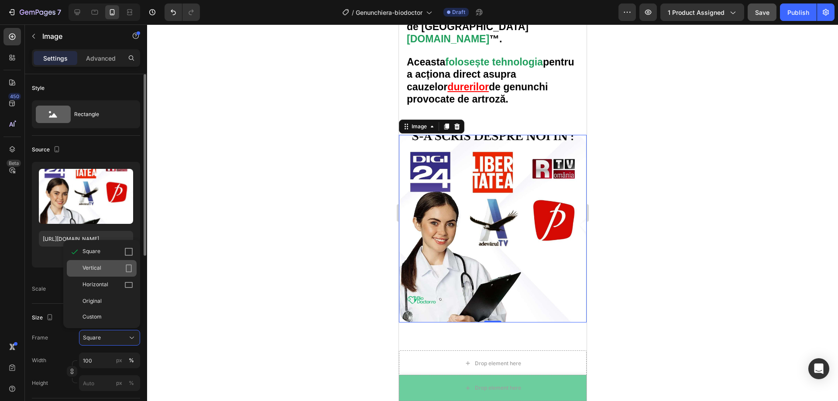
click at [127, 272] on icon at bounding box center [128, 268] width 9 height 9
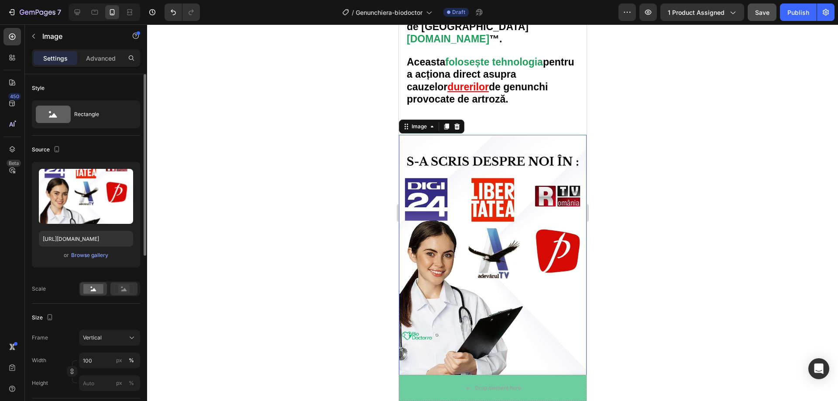
click at [120, 292] on rect at bounding box center [123, 289] width 11 height 9
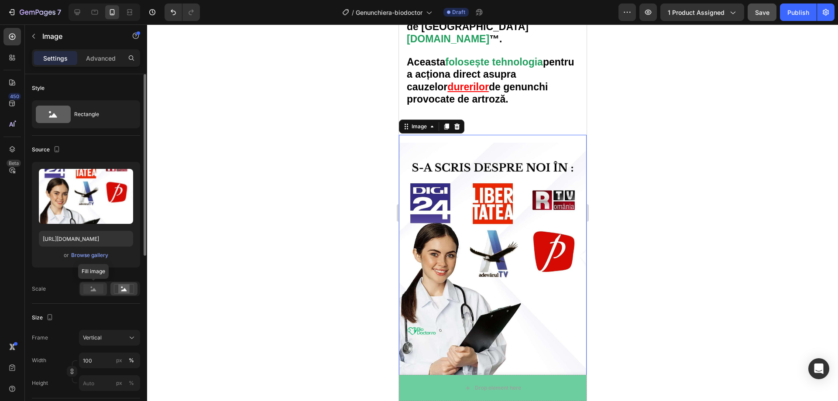
click at [99, 291] on rect at bounding box center [93, 289] width 20 height 10
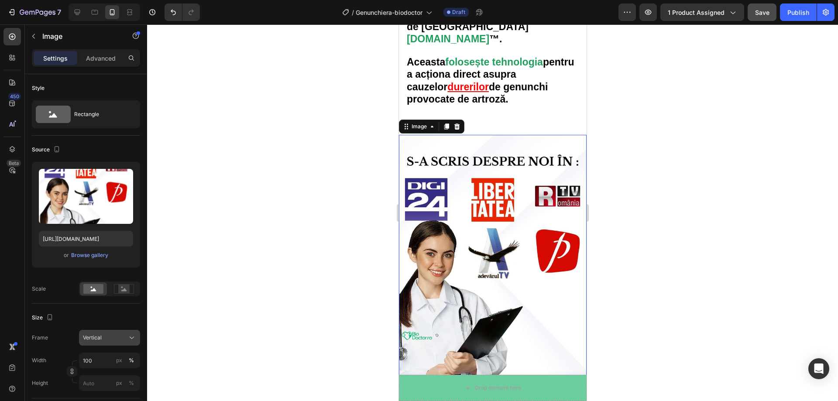
click at [120, 342] on div "Vertical" at bounding box center [109, 338] width 53 height 9
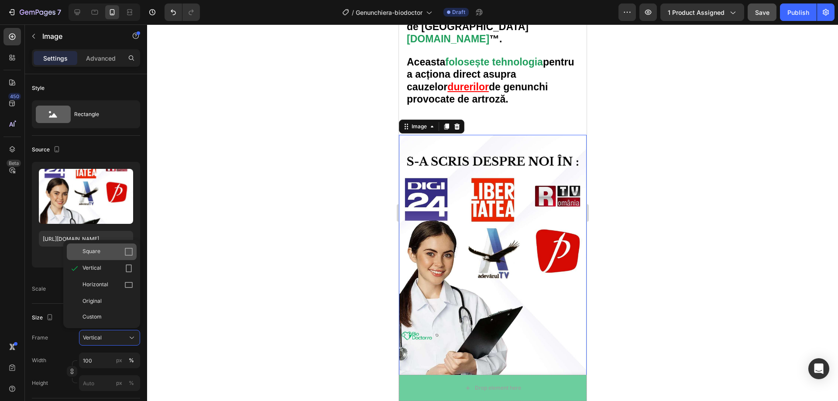
click at [106, 256] on div "Square" at bounding box center [108, 252] width 51 height 9
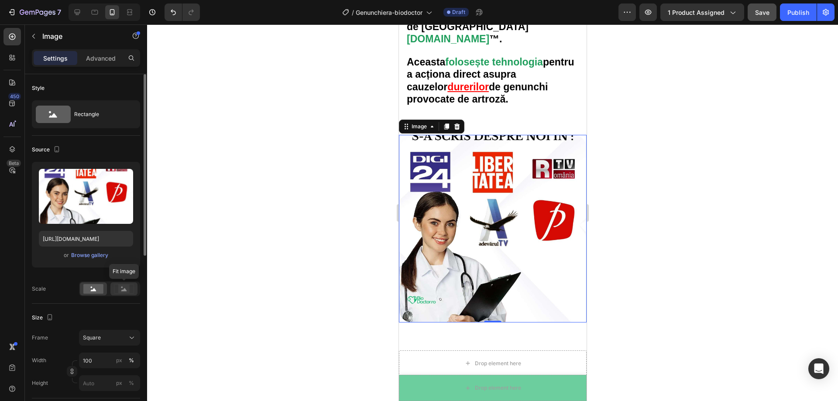
click at [124, 292] on rect at bounding box center [123, 289] width 11 height 9
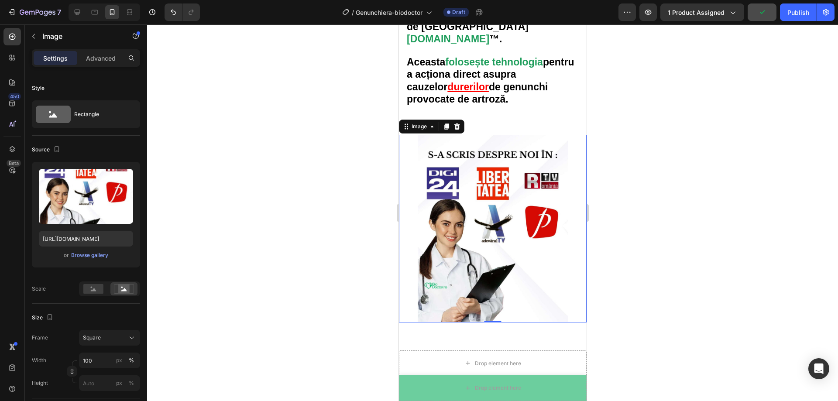
click at [679, 279] on div at bounding box center [492, 212] width 691 height 377
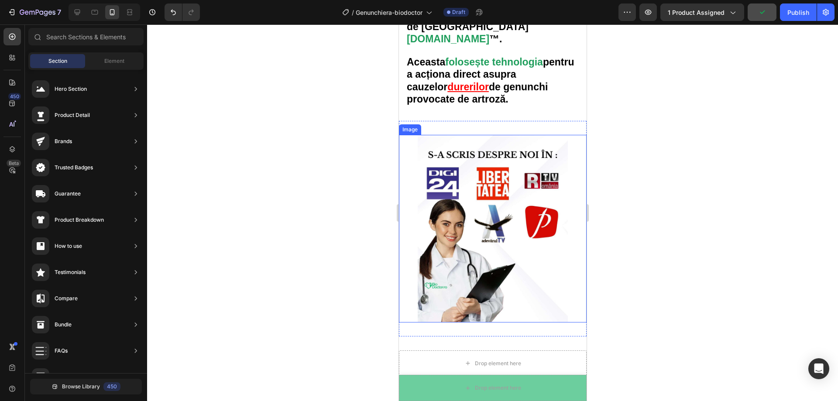
click at [530, 201] on img at bounding box center [493, 229] width 188 height 188
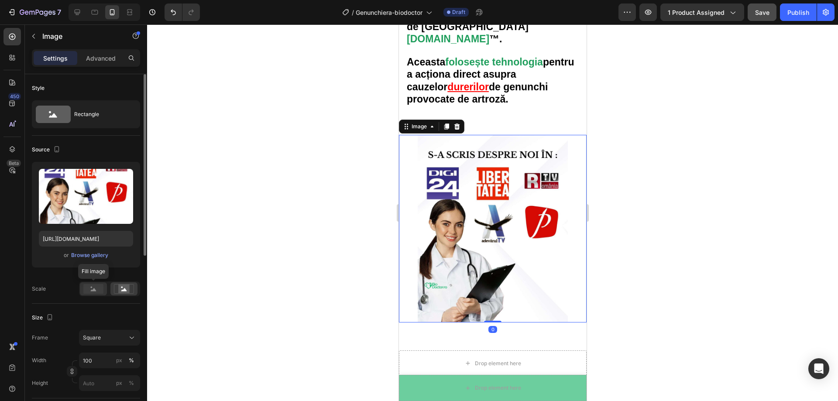
click at [103, 289] on rect at bounding box center [93, 289] width 20 height 10
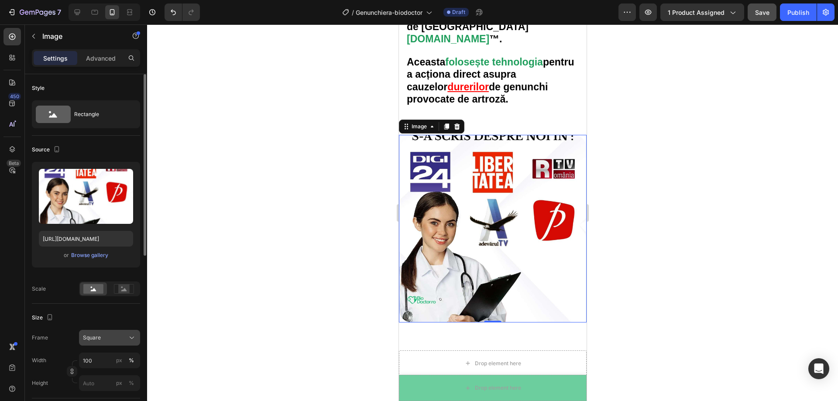
click at [109, 340] on div "Square" at bounding box center [104, 338] width 43 height 8
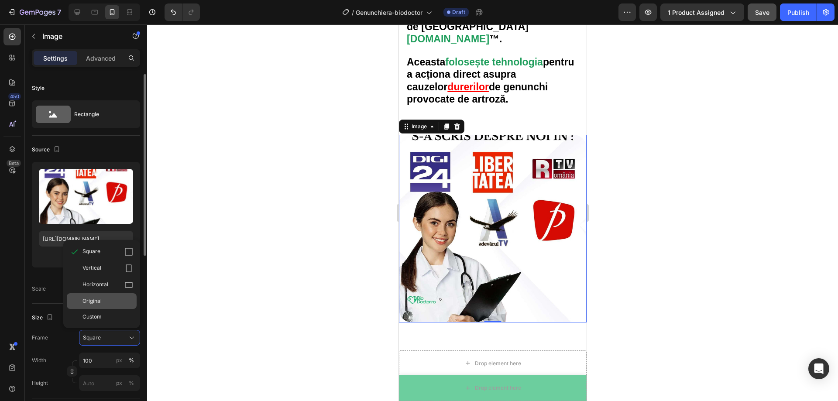
click at [121, 302] on div "Original" at bounding box center [108, 301] width 51 height 8
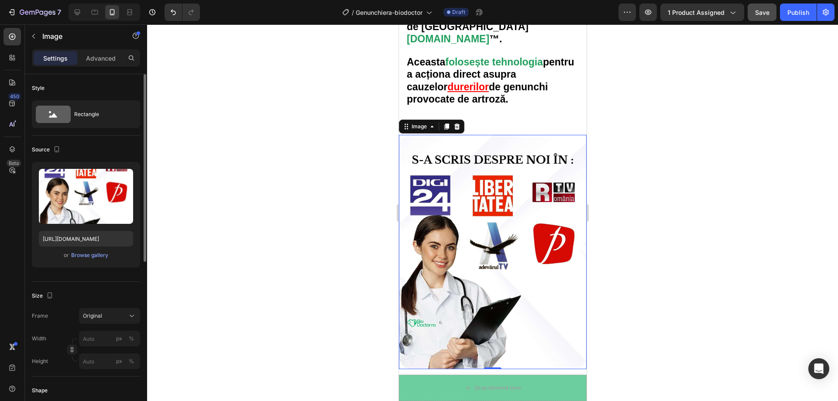
click at [203, 308] on div at bounding box center [492, 212] width 691 height 377
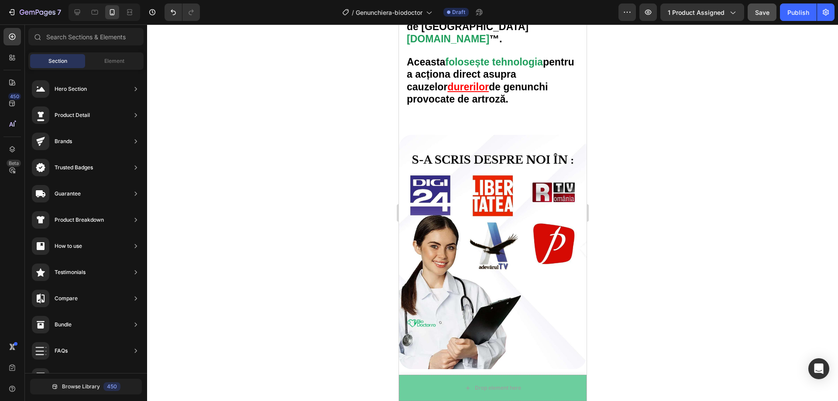
click at [699, 258] on div at bounding box center [492, 212] width 691 height 377
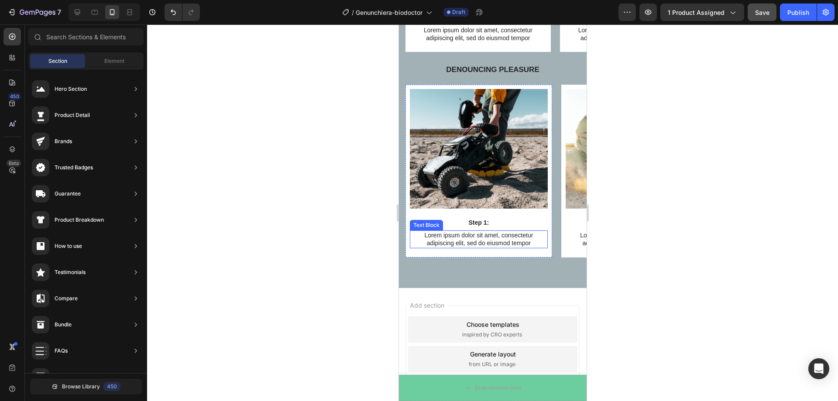
scroll to position [2246, 0]
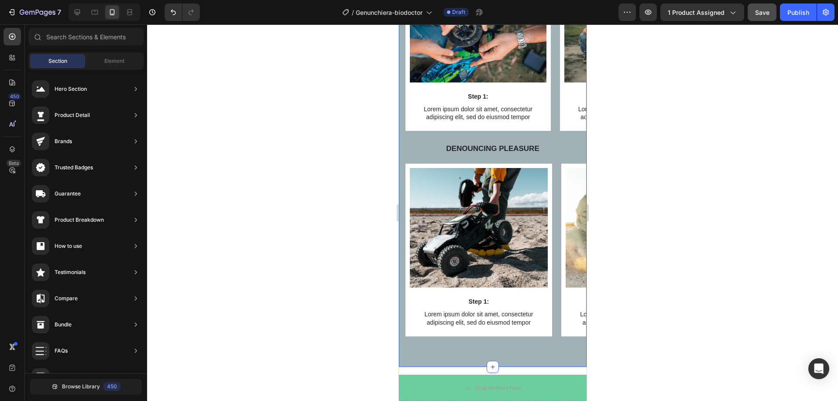
click at [558, 143] on div "Image Step 1: Text Block Lorem ipsum dolor sit amet, consectetur adipiscing eli…" at bounding box center [493, 52] width 188 height 184
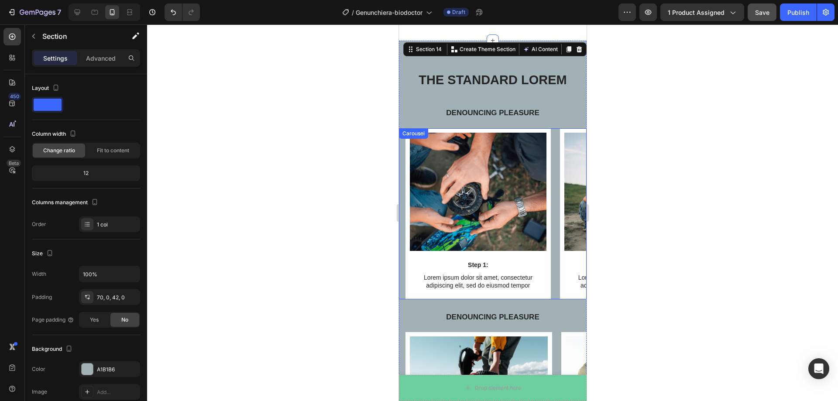
scroll to position [2071, 0]
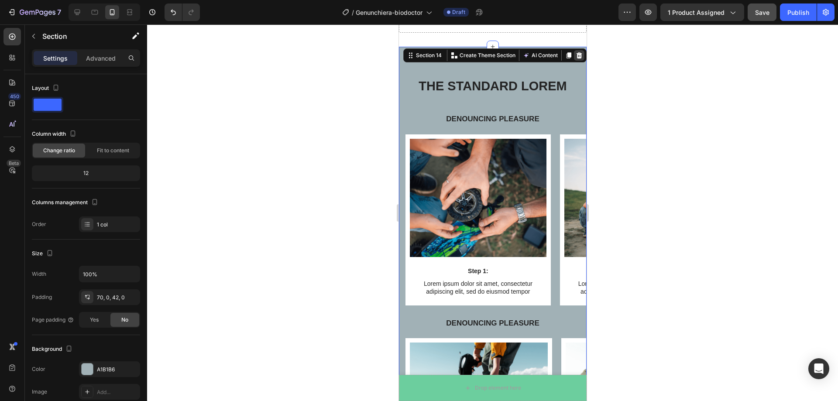
click at [575, 54] on icon at bounding box center [578, 55] width 7 height 7
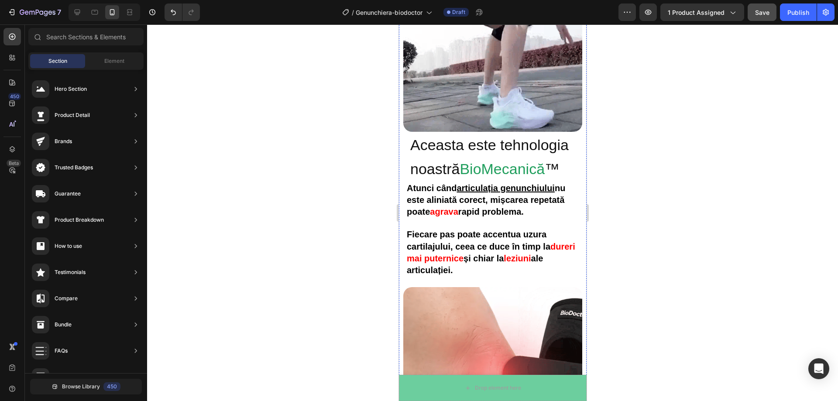
scroll to position [1409, 0]
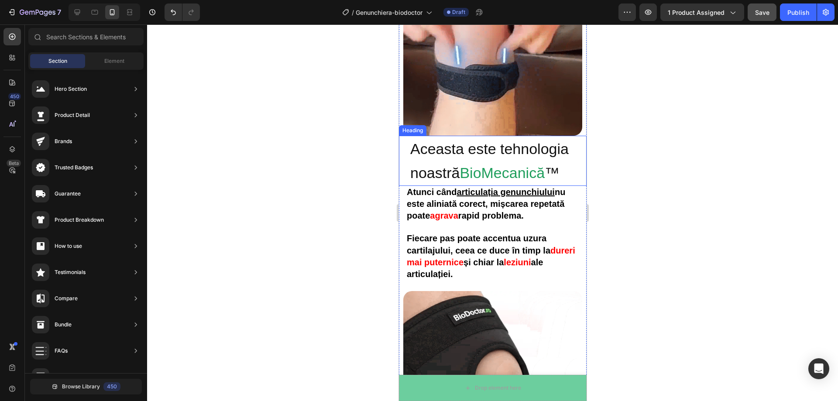
click at [559, 165] on span "™" at bounding box center [551, 173] width 15 height 17
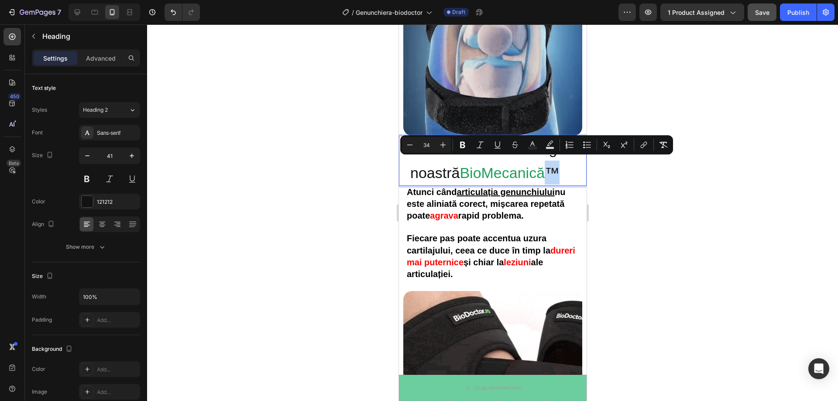
drag, startPoint x: 561, startPoint y: 164, endPoint x: 552, endPoint y: 164, distance: 8.7
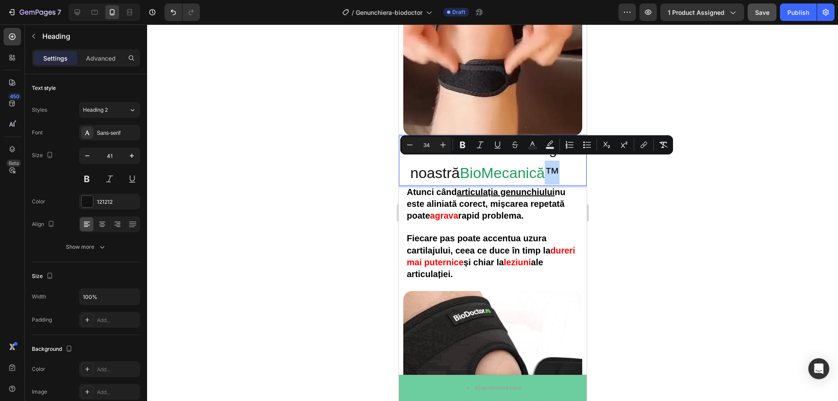
click at [552, 165] on span "™" at bounding box center [551, 173] width 15 height 17
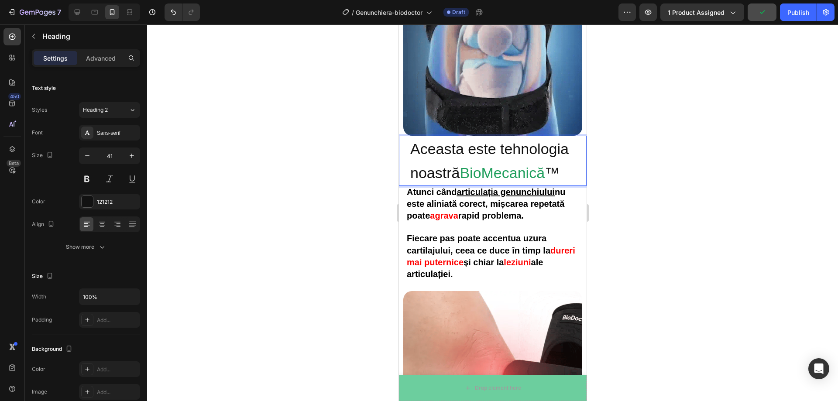
click at [527, 166] on span "BioMecanică" at bounding box center [501, 173] width 85 height 17
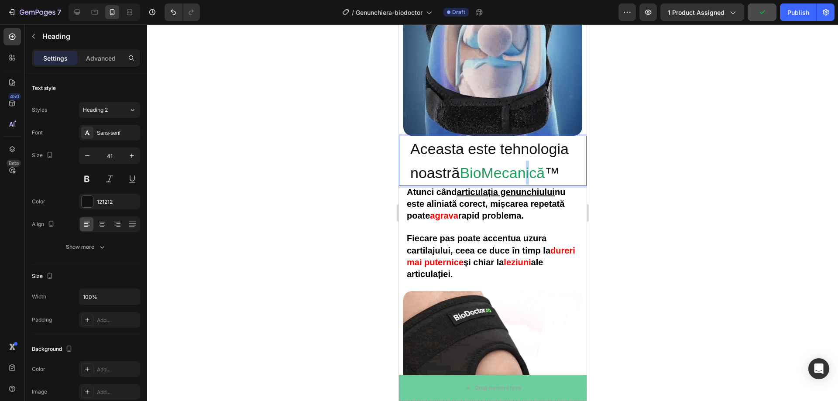
drag, startPoint x: 532, startPoint y: 167, endPoint x: 526, endPoint y: 168, distance: 6.3
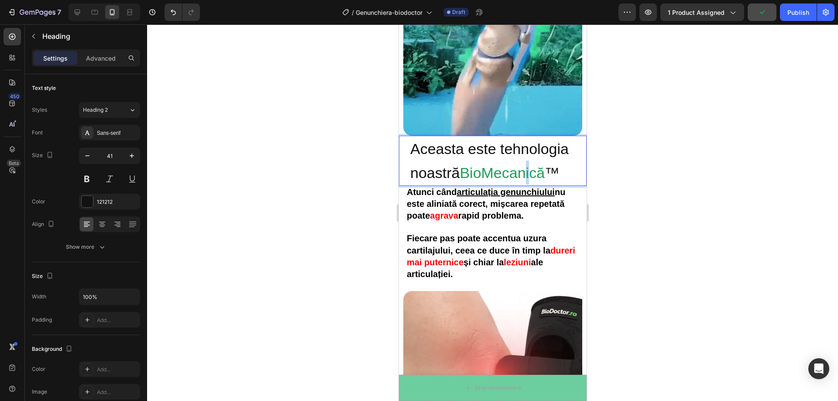
click at [526, 168] on span "BioMecanică" at bounding box center [501, 173] width 85 height 17
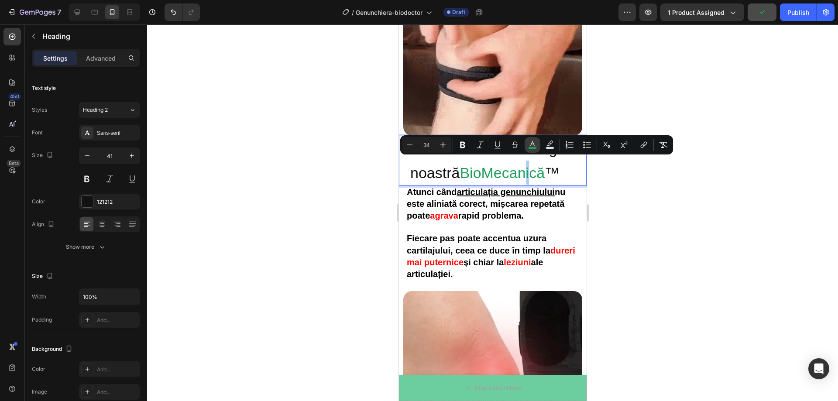
click at [534, 143] on icon "Editor contextual toolbar" at bounding box center [532, 145] width 9 height 9
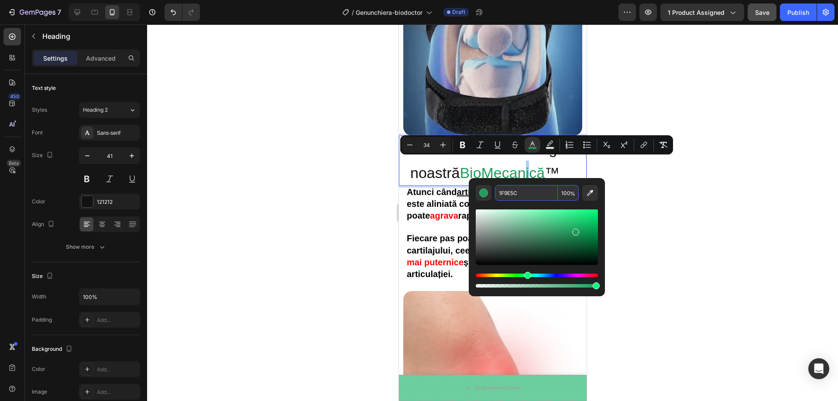
click at [522, 188] on input "1F9E5C" at bounding box center [526, 193] width 63 height 16
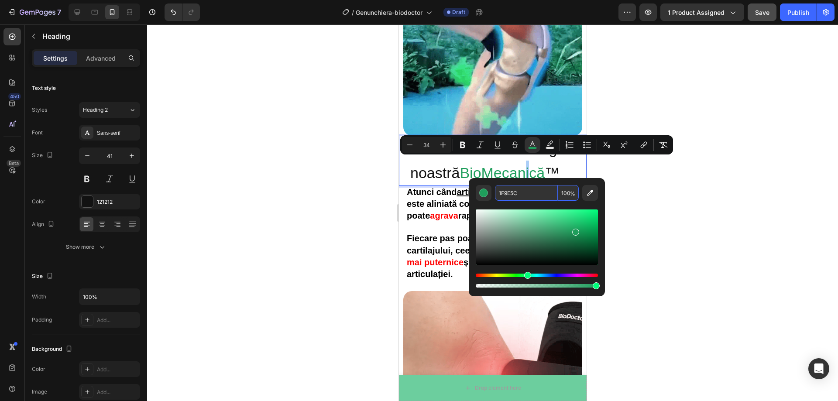
click at [720, 175] on div at bounding box center [492, 212] width 691 height 377
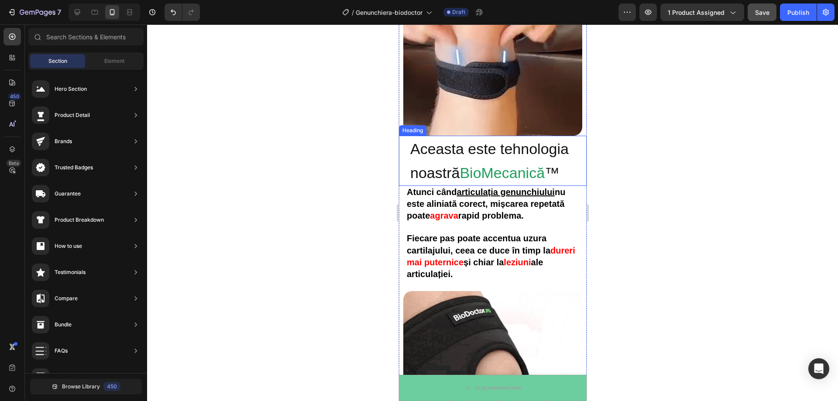
click at [559, 165] on span "™" at bounding box center [551, 173] width 15 height 17
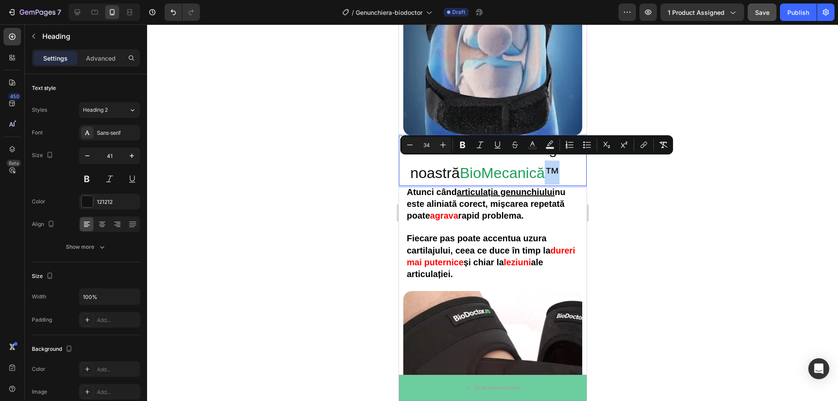
drag, startPoint x: 563, startPoint y: 162, endPoint x: 552, endPoint y: 163, distance: 10.9
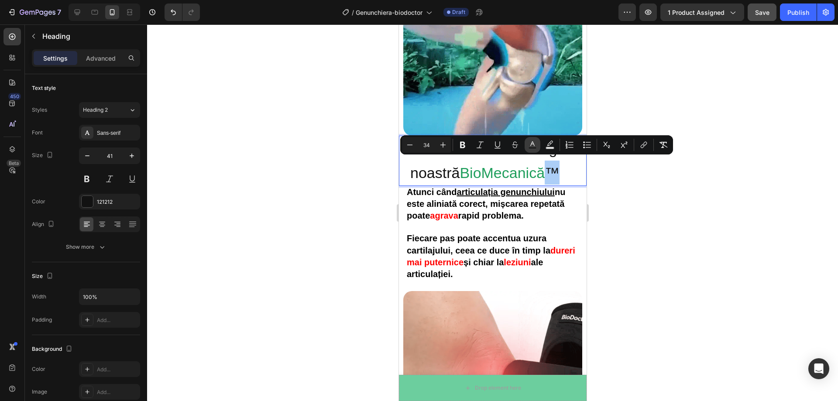
click at [529, 147] on rect "Editor contextual toolbar" at bounding box center [533, 148] width 8 height 2
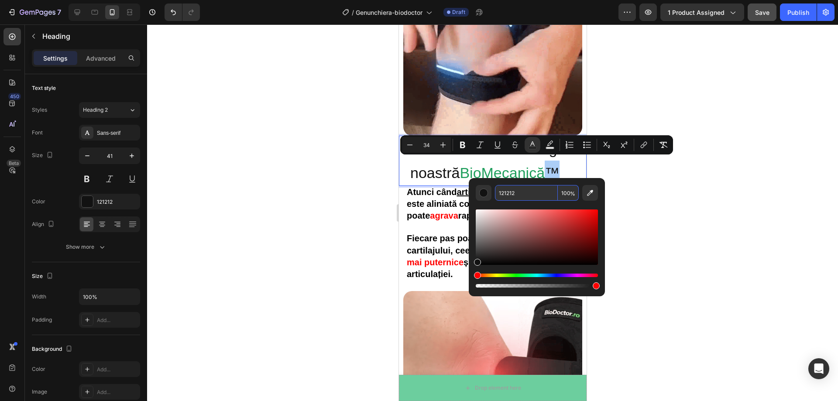
click at [520, 193] on input "121212" at bounding box center [526, 193] width 63 height 16
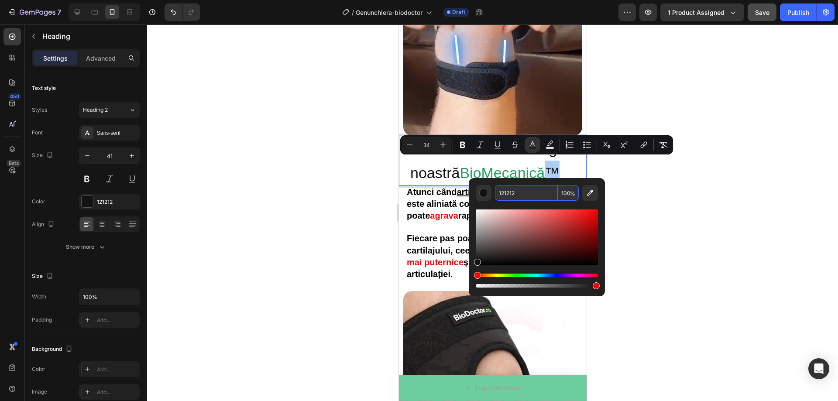
paste input "F9E5C"
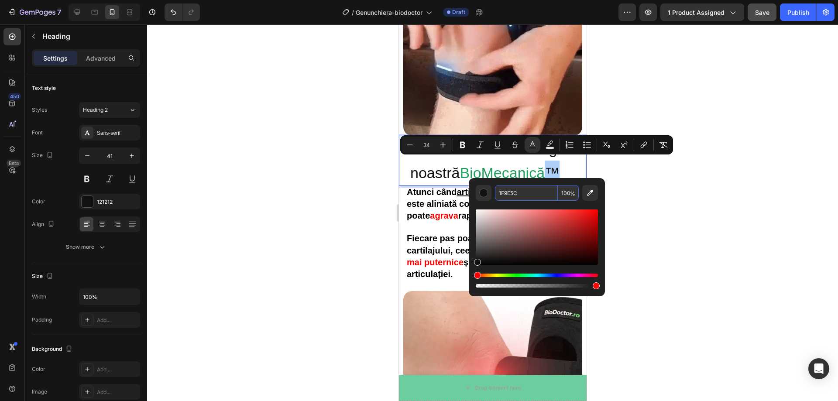
type input "1F9E5C"
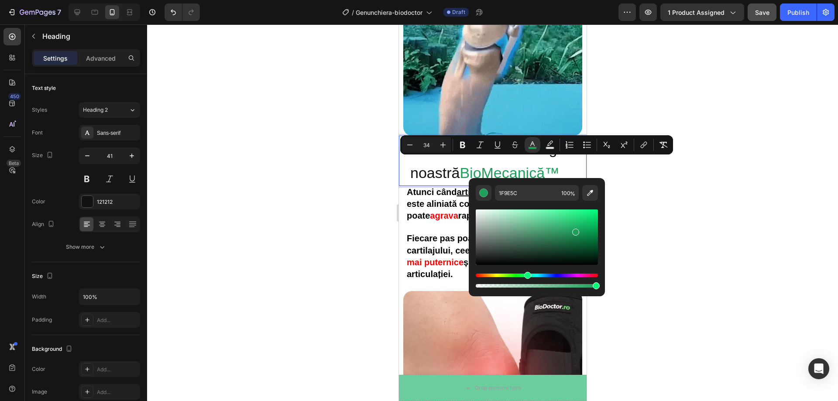
click at [688, 177] on div at bounding box center [492, 212] width 691 height 377
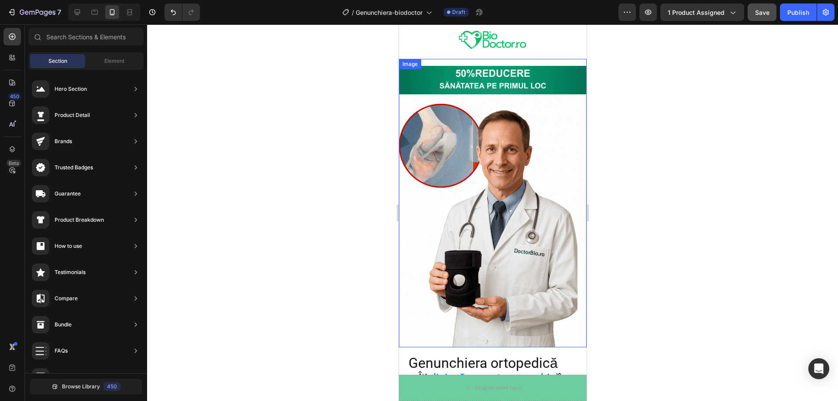
scroll to position [4, 0]
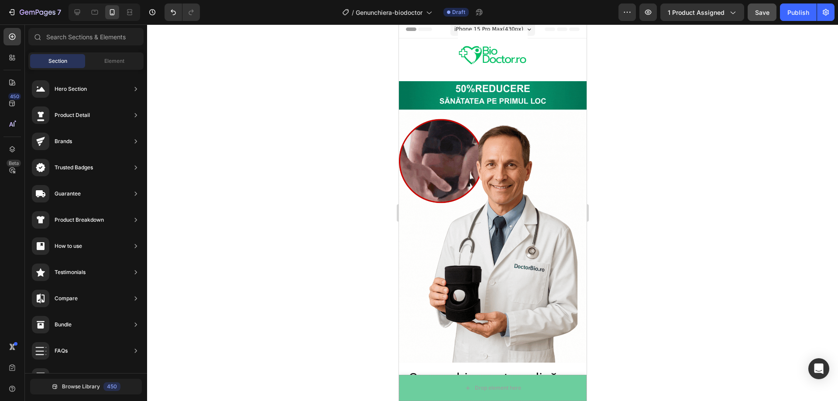
click at [505, 26] on span "iPhone 15 Pro Max ( 430 px)" at bounding box center [488, 29] width 69 height 9
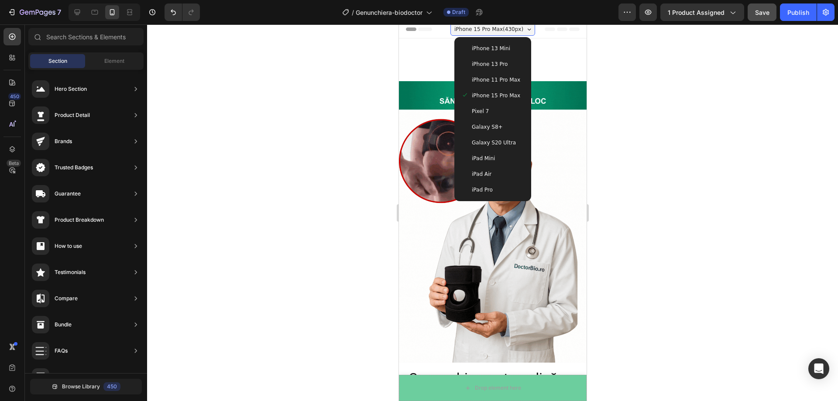
click at [494, 76] on span "iPhone 11 Pro Max" at bounding box center [495, 80] width 48 height 9
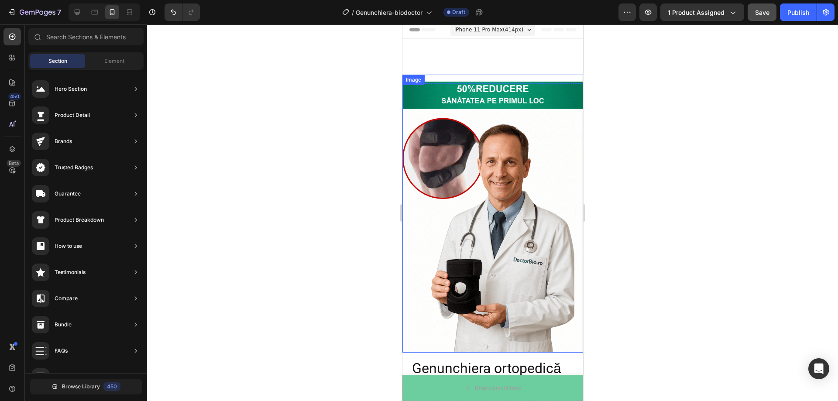
scroll to position [0, 0]
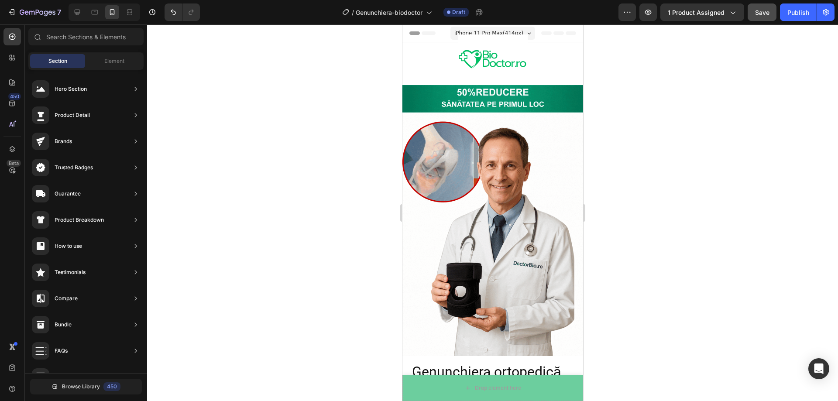
click at [486, 31] on span "iPhone 11 Pro Max ( 414 px)" at bounding box center [488, 33] width 69 height 9
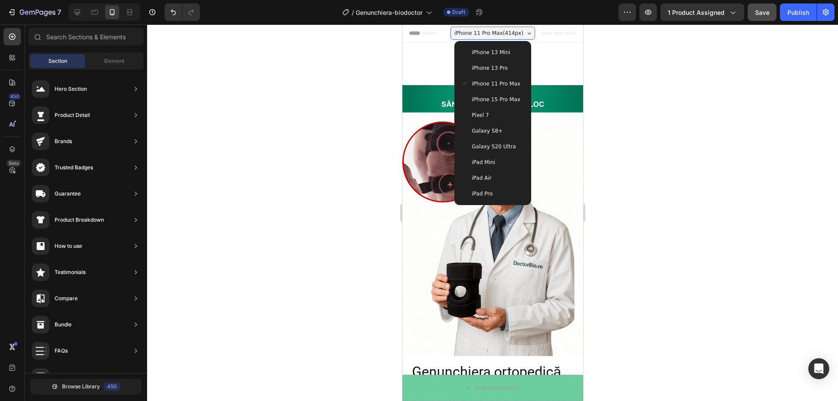
click at [509, 147] on div "Galaxy S20 Ultra" at bounding box center [492, 146] width 63 height 9
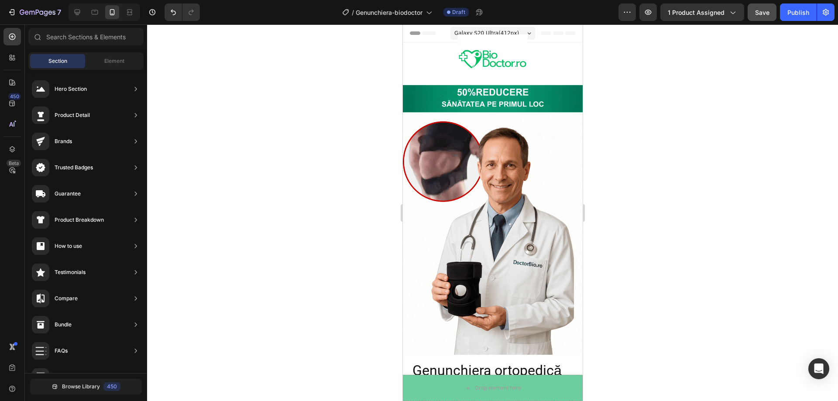
click at [515, 29] on div "Galaxy S20 Ultra ( 412 px)" at bounding box center [492, 33] width 85 height 13
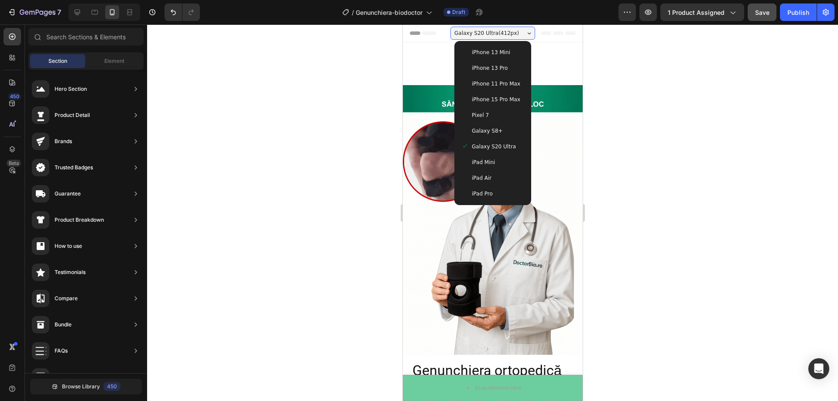
click at [515, 100] on div "iPhone 15 Pro Max" at bounding box center [492, 99] width 63 height 9
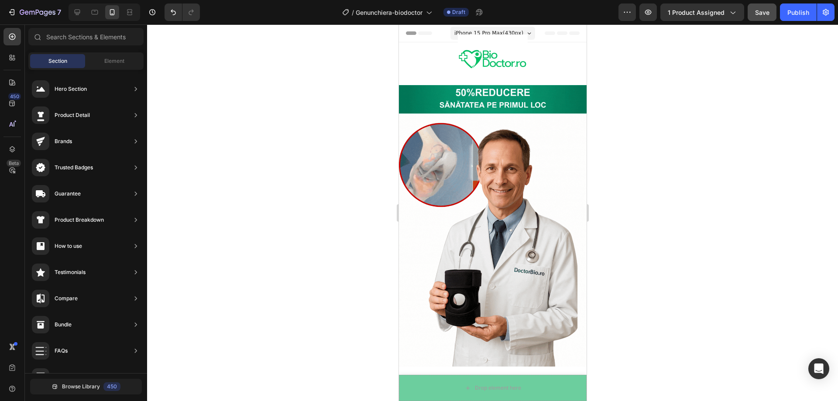
click at [518, 32] on div "iPhone 15 Pro Max ( 430 px)" at bounding box center [492, 33] width 85 height 13
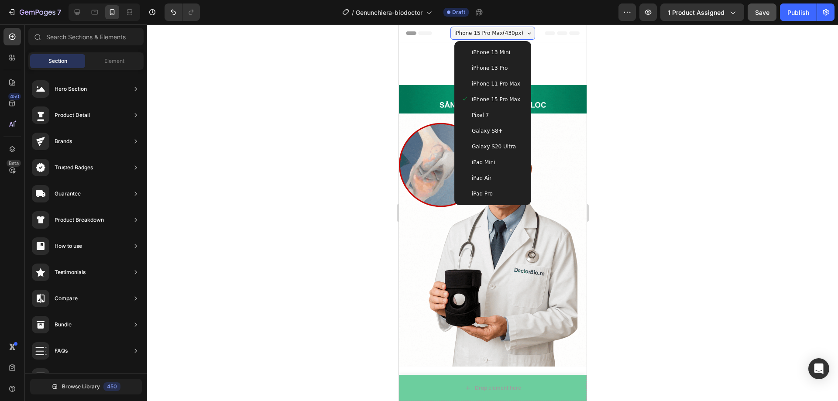
click at [503, 151] on div "Galaxy S20 Ultra" at bounding box center [493, 147] width 70 height 16
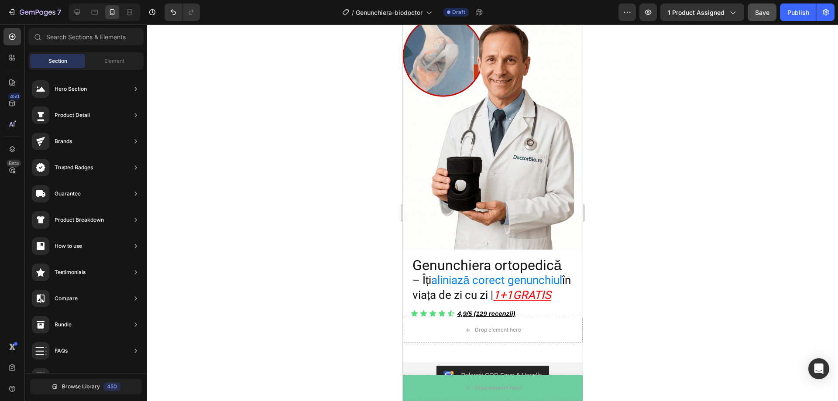
scroll to position [135, 0]
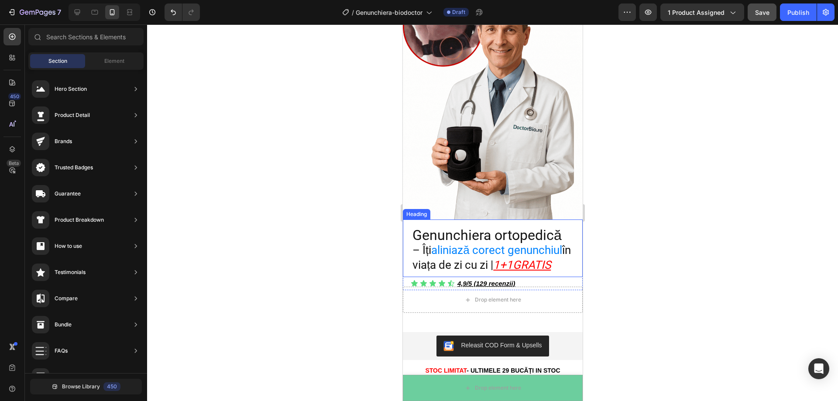
click at [550, 252] on h2 "Genunchiera ortopedică – Îți aliniază corect genunchiul în viața de zi cu zi | …" at bounding box center [492, 249] width 162 height 45
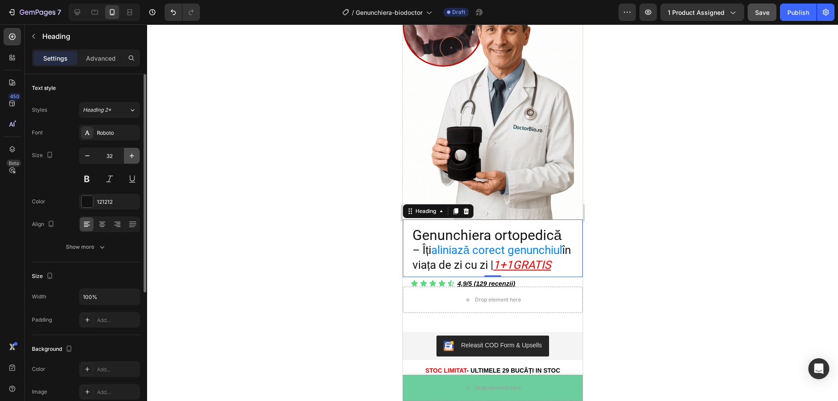
click at [132, 157] on icon "button" at bounding box center [132, 156] width 4 height 4
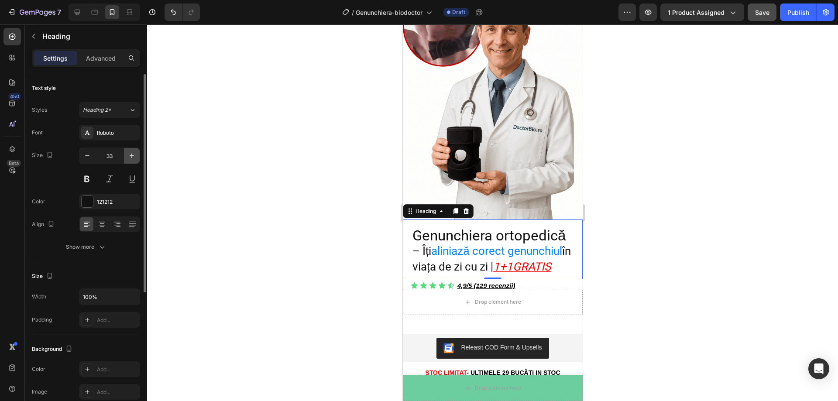
click at [132, 157] on icon "button" at bounding box center [132, 156] width 4 height 4
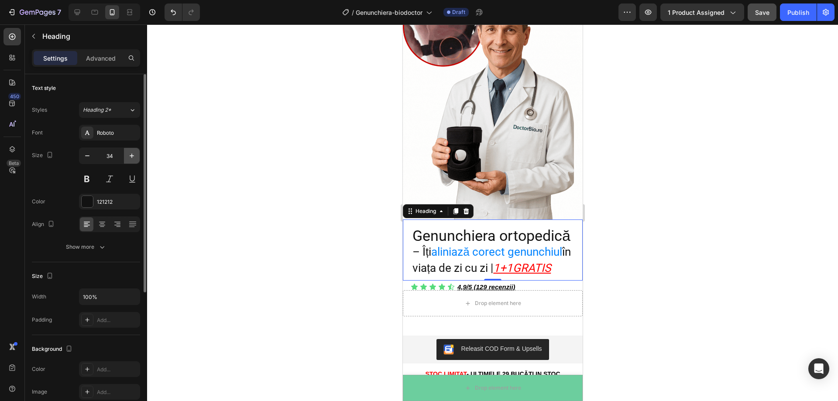
click at [132, 157] on icon "button" at bounding box center [132, 156] width 4 height 4
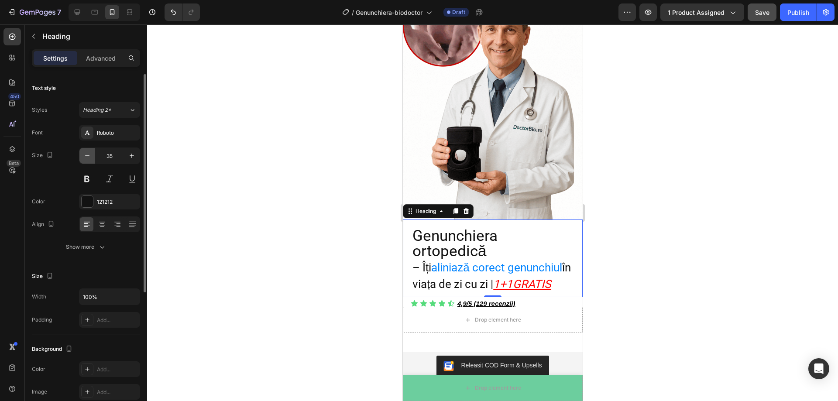
click at [92, 158] on button "button" at bounding box center [87, 156] width 16 height 16
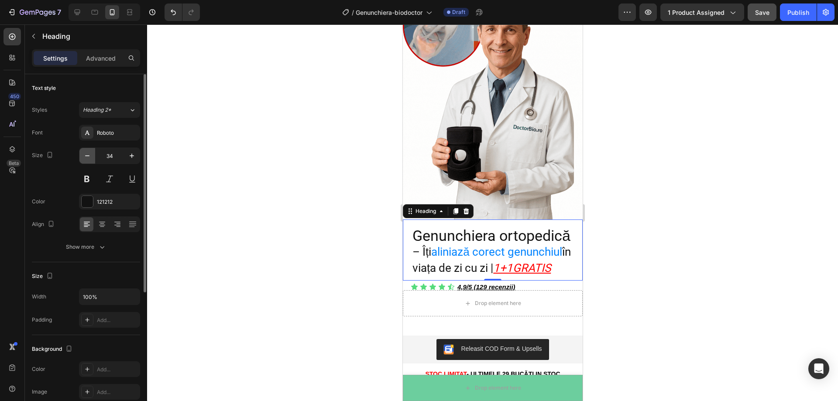
click at [92, 158] on button "button" at bounding box center [87, 156] width 16 height 16
type input "33"
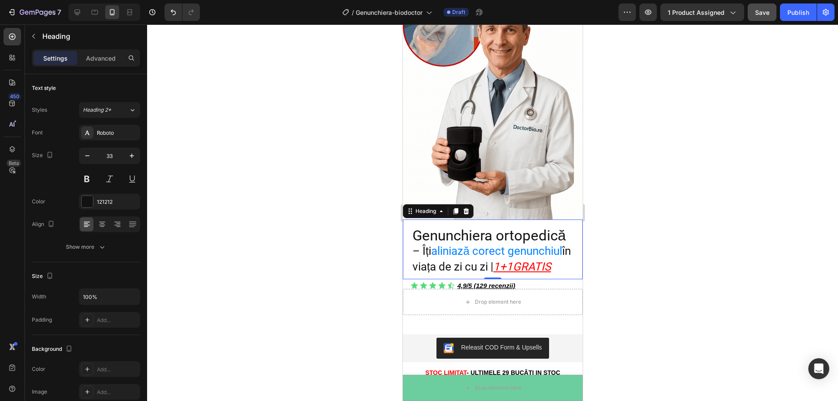
click at [482, 270] on h2 "Genunchiera ortopedică – Îți aliniază corect genunchiul în viața de zi cu zi | …" at bounding box center [492, 251] width 162 height 48
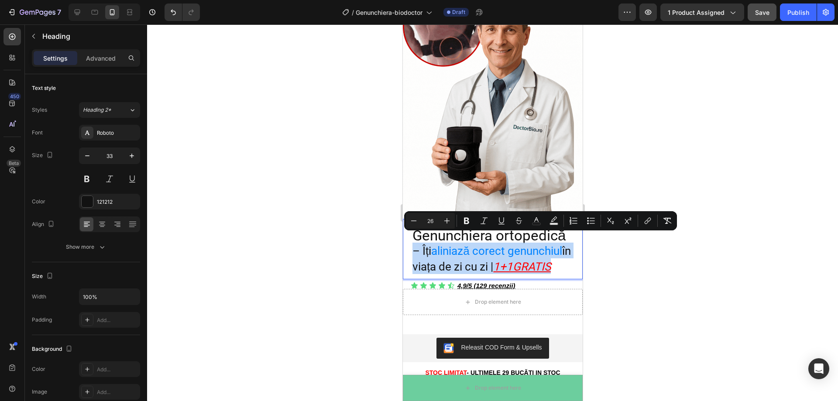
drag, startPoint x: 460, startPoint y: 269, endPoint x: 408, endPoint y: 245, distance: 57.2
click at [408, 245] on div "Genunchiera ortopedică – Îți aliniază corect genunchiul în viața de zi cu zi | …" at bounding box center [493, 250] width 180 height 60
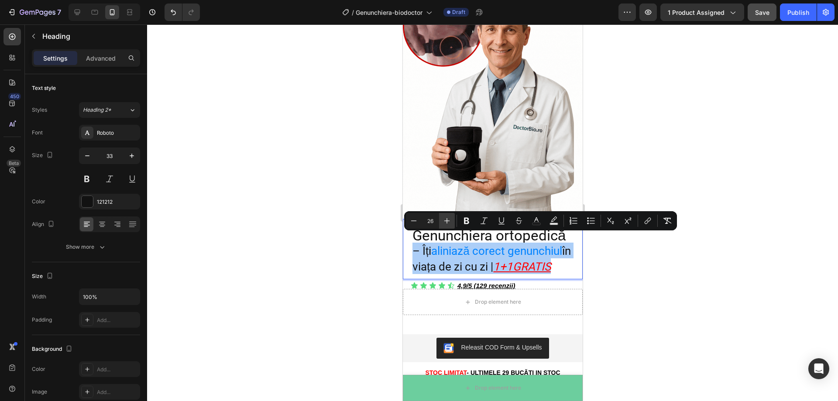
click at [451, 220] on icon "Editor contextual toolbar" at bounding box center [447, 221] width 9 height 9
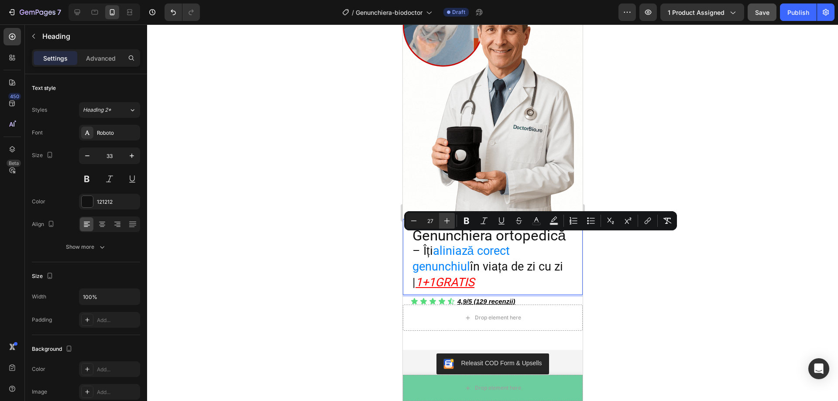
click at [451, 220] on icon "Editor contextual toolbar" at bounding box center [447, 221] width 9 height 9
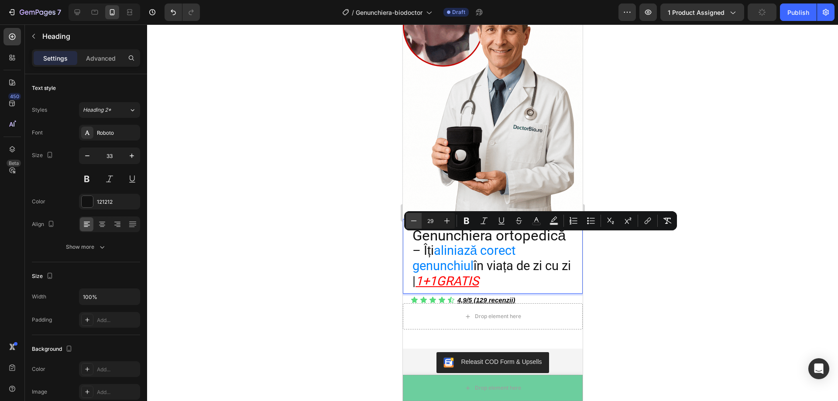
click at [413, 222] on icon "Editor contextual toolbar" at bounding box center [413, 221] width 9 height 9
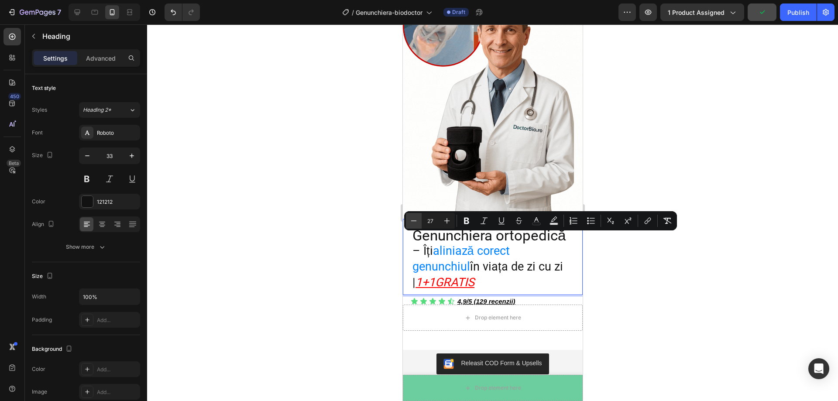
click at [413, 222] on icon "Editor contextual toolbar" at bounding box center [413, 221] width 9 height 9
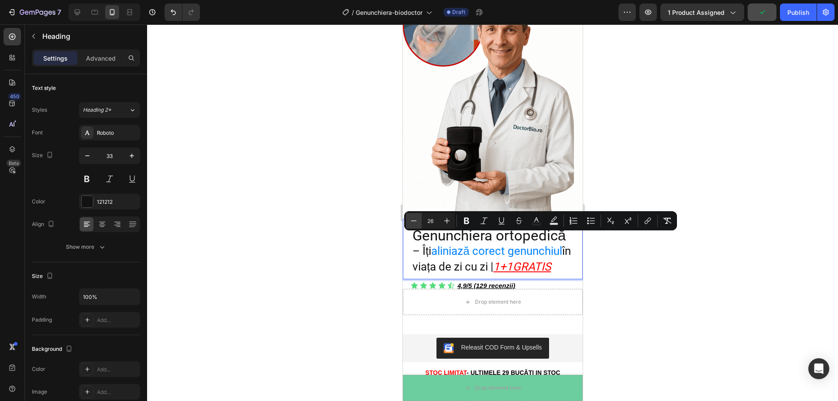
click at [413, 222] on icon "Editor contextual toolbar" at bounding box center [413, 221] width 9 height 9
type input "25"
click at [664, 299] on div at bounding box center [492, 212] width 691 height 377
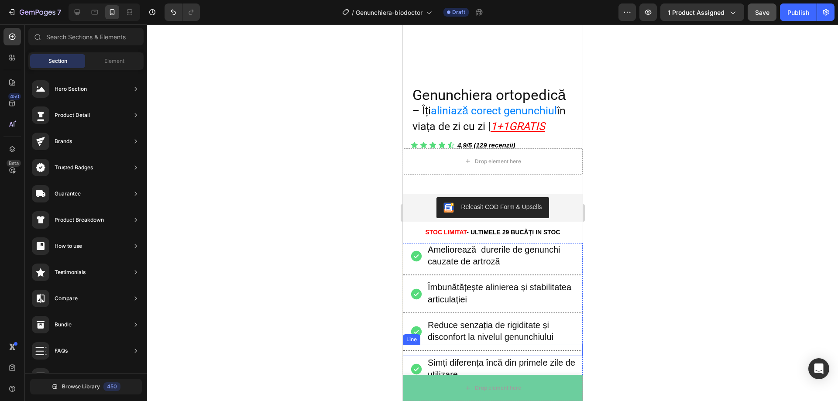
scroll to position [485, 0]
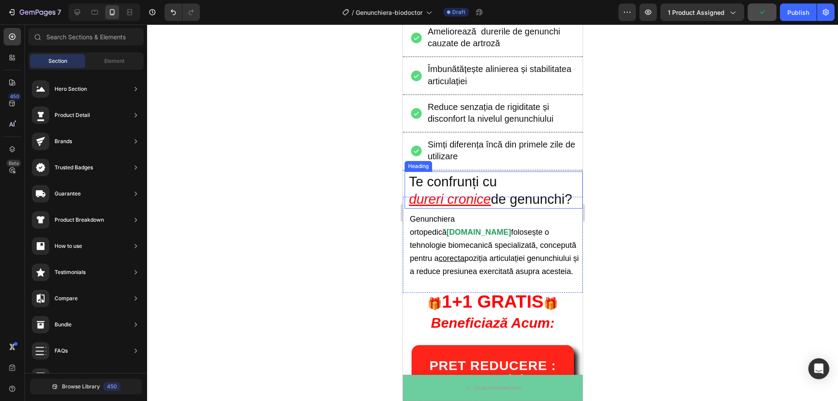
click at [491, 207] on span "de genunchi?" at bounding box center [531, 199] width 81 height 15
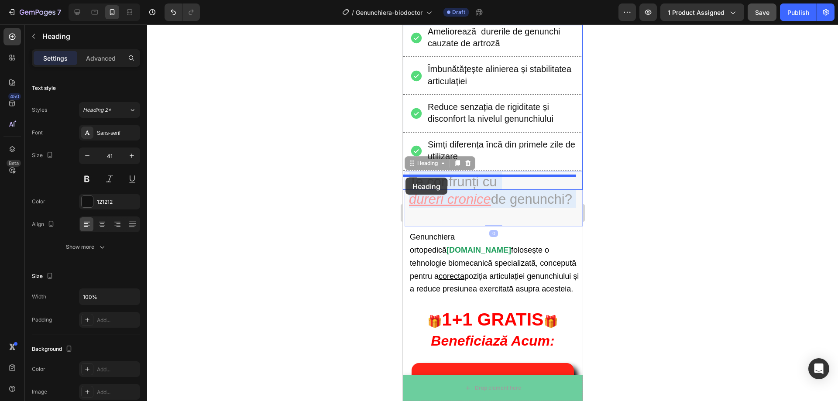
drag, startPoint x: 481, startPoint y: 215, endPoint x: 460, endPoint y: 209, distance: 22.4
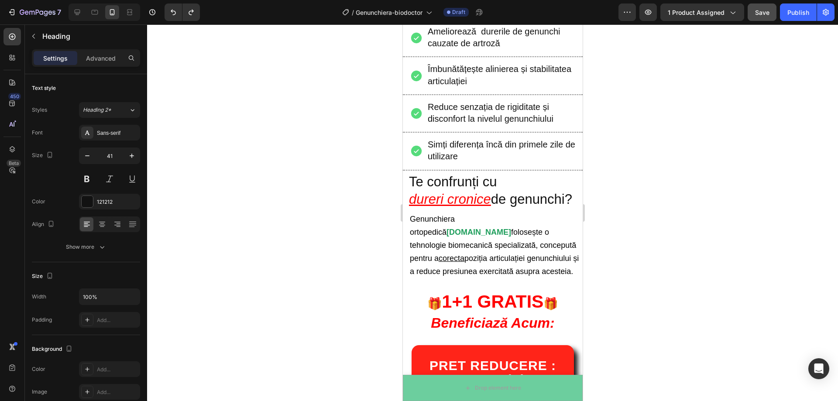
click at [480, 209] on h2 "Te confrunți cu dureri cronice de genunchi?" at bounding box center [493, 191] width 170 height 38
drag, startPoint x: 472, startPoint y: 217, endPoint x: 410, endPoint y: 188, distance: 68.4
click at [410, 188] on p "Te confrunți cu dureri cronice de genunchi?" at bounding box center [493, 190] width 169 height 36
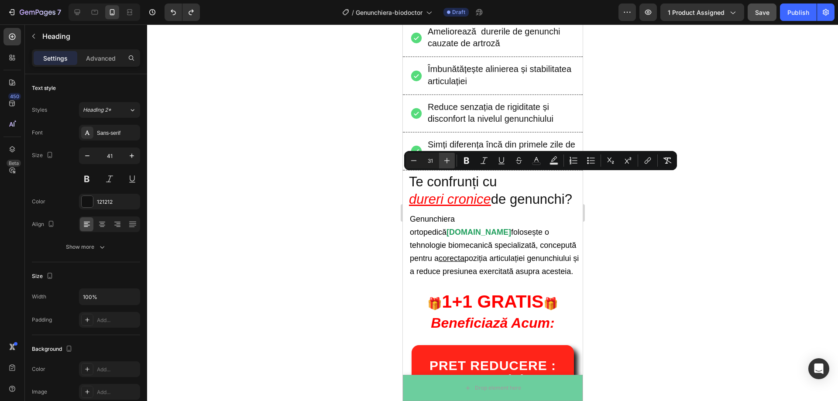
click at [444, 162] on icon "Editor contextual toolbar" at bounding box center [447, 160] width 9 height 9
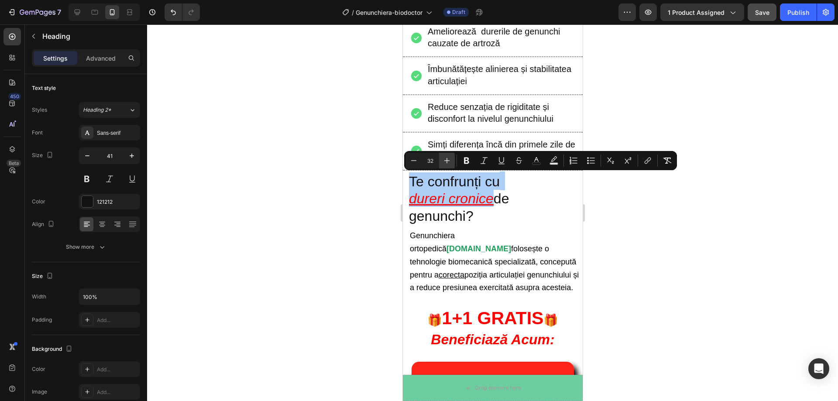
click at [444, 162] on icon "Editor contextual toolbar" at bounding box center [447, 160] width 9 height 9
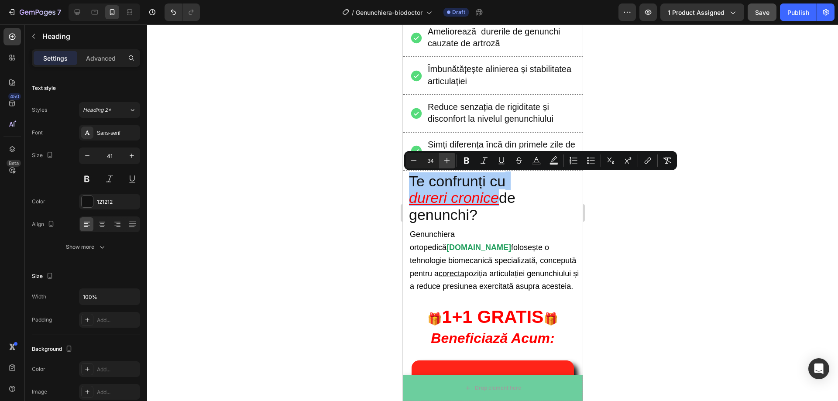
click at [444, 162] on icon "Editor contextual toolbar" at bounding box center [447, 160] width 9 height 9
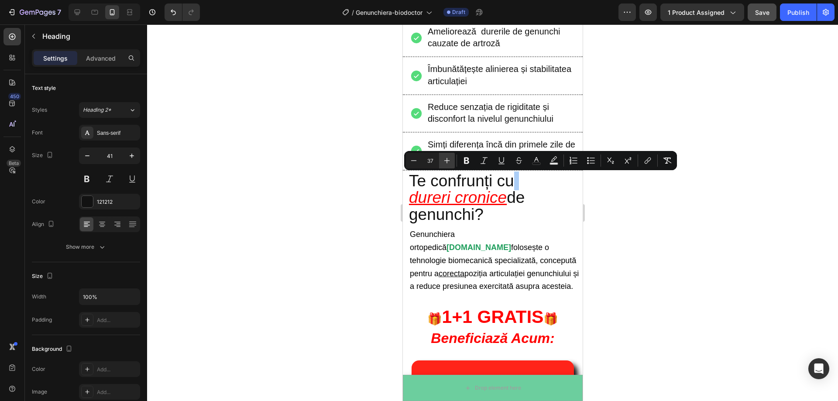
click at [444, 162] on icon "Editor contextual toolbar" at bounding box center [447, 160] width 9 height 9
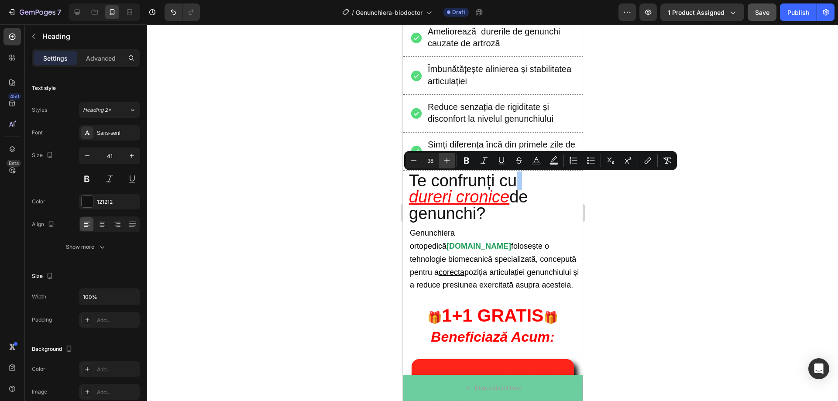
click at [444, 162] on icon "Editor contextual toolbar" at bounding box center [447, 160] width 9 height 9
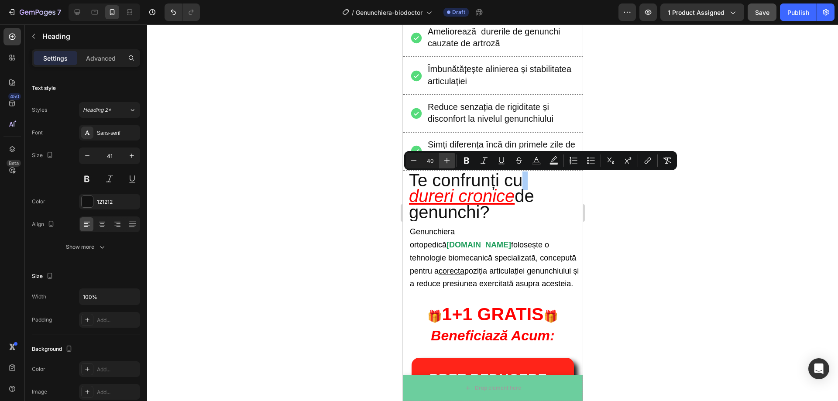
click at [444, 162] on icon "Editor contextual toolbar" at bounding box center [447, 160] width 9 height 9
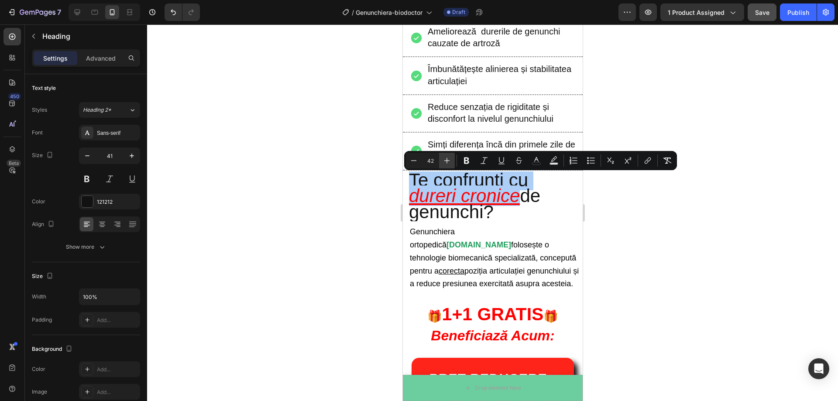
click at [444, 162] on icon "Editor contextual toolbar" at bounding box center [447, 160] width 9 height 9
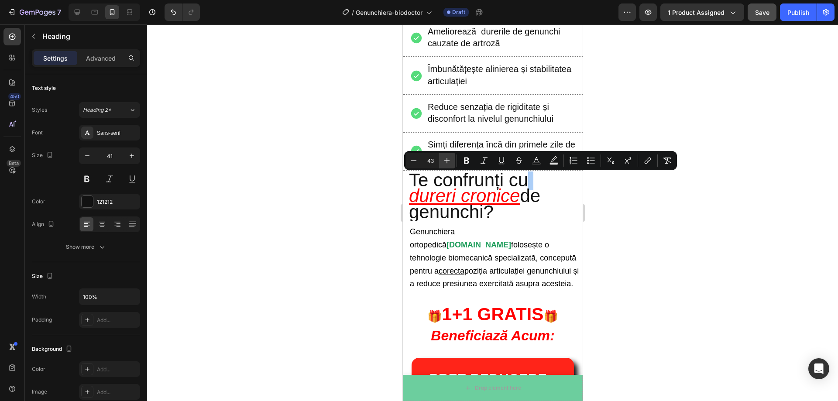
click at [444, 162] on icon "Editor contextual toolbar" at bounding box center [447, 160] width 9 height 9
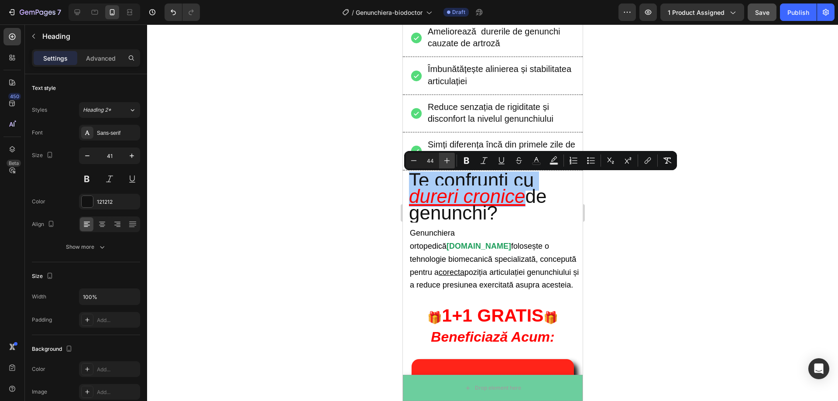
click at [444, 162] on icon "Editor contextual toolbar" at bounding box center [447, 160] width 9 height 9
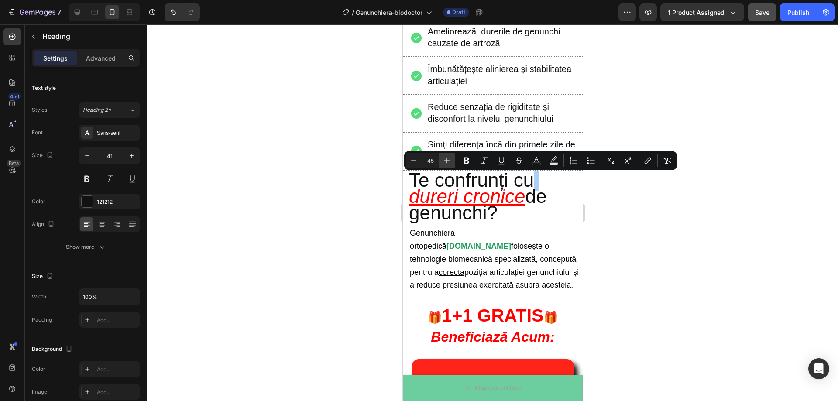
click at [444, 162] on icon "Editor contextual toolbar" at bounding box center [447, 160] width 9 height 9
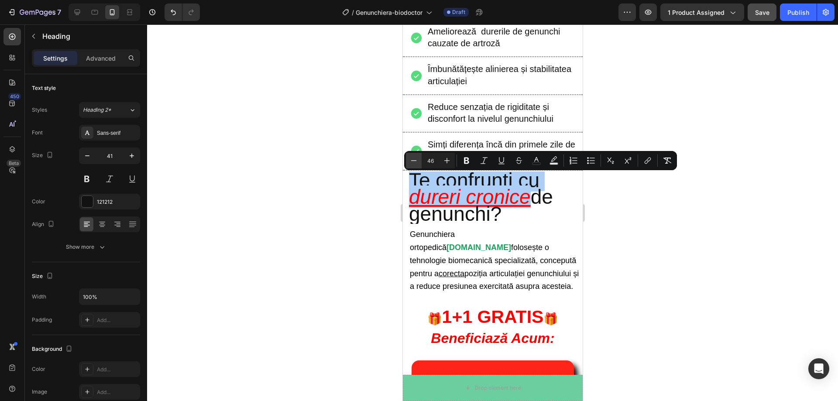
click at [417, 158] on icon "Editor contextual toolbar" at bounding box center [413, 160] width 9 height 9
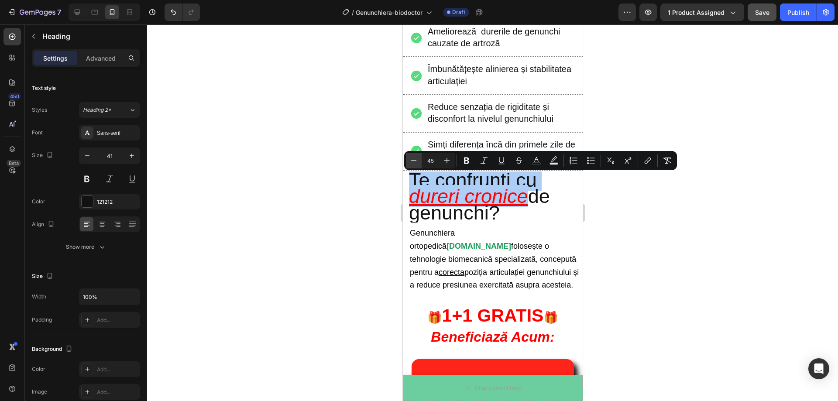
click at [415, 157] on icon "Editor contextual toolbar" at bounding box center [413, 160] width 9 height 9
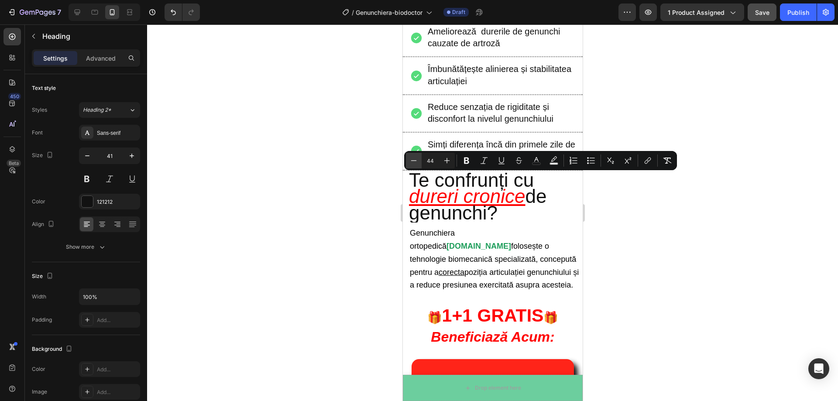
click at [415, 157] on icon "Editor contextual toolbar" at bounding box center [413, 160] width 9 height 9
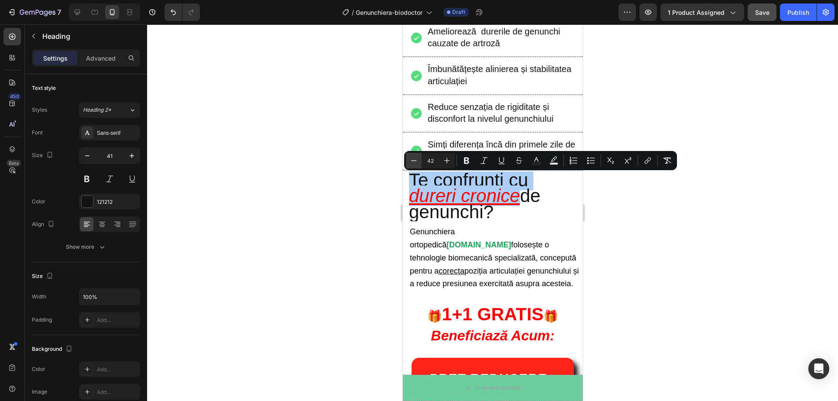
click at [415, 157] on icon "Editor contextual toolbar" at bounding box center [413, 160] width 9 height 9
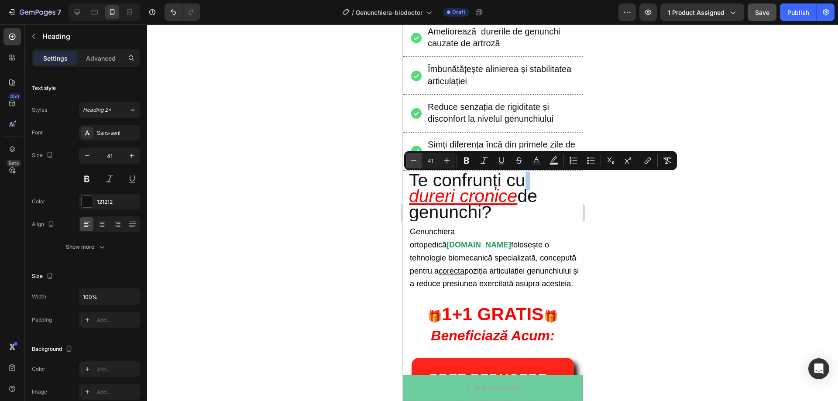
click at [415, 157] on icon "Editor contextual toolbar" at bounding box center [413, 160] width 9 height 9
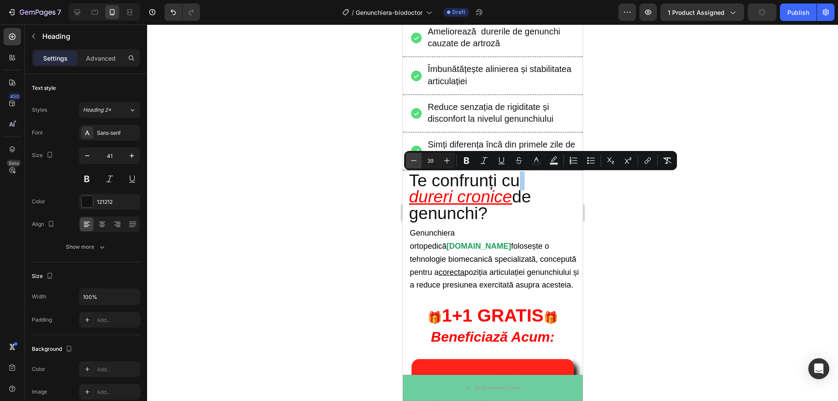
click at [415, 157] on icon "Editor contextual toolbar" at bounding box center [413, 160] width 9 height 9
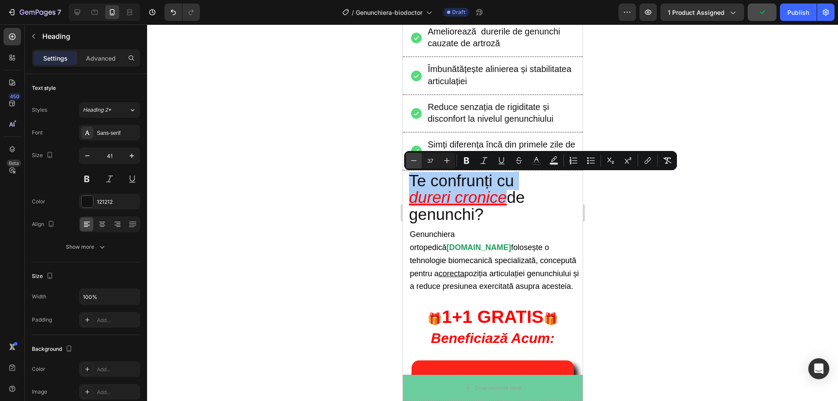
click at [415, 157] on icon "Editor contextual toolbar" at bounding box center [413, 160] width 9 height 9
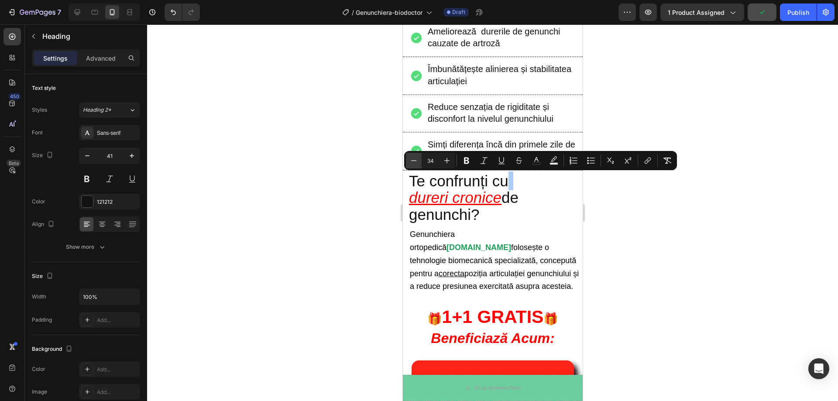
click at [415, 157] on icon "Editor contextual toolbar" at bounding box center [413, 160] width 9 height 9
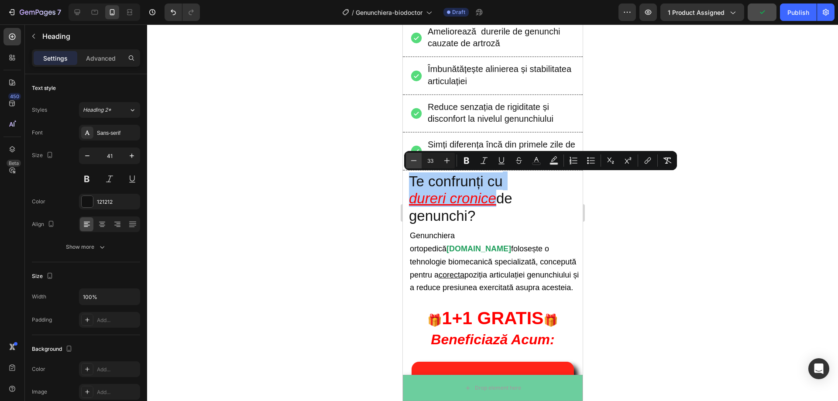
click at [415, 157] on icon "Editor contextual toolbar" at bounding box center [413, 160] width 9 height 9
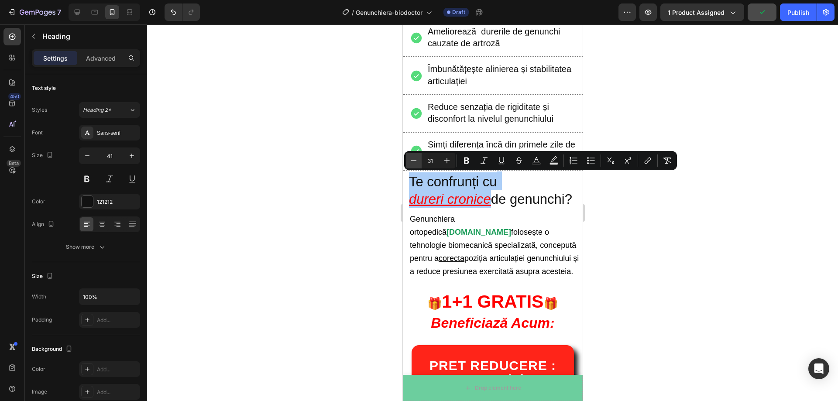
click at [415, 157] on icon "Editor contextual toolbar" at bounding box center [413, 160] width 9 height 9
click at [416, 161] on icon "Editor contextual toolbar" at bounding box center [413, 160] width 9 height 9
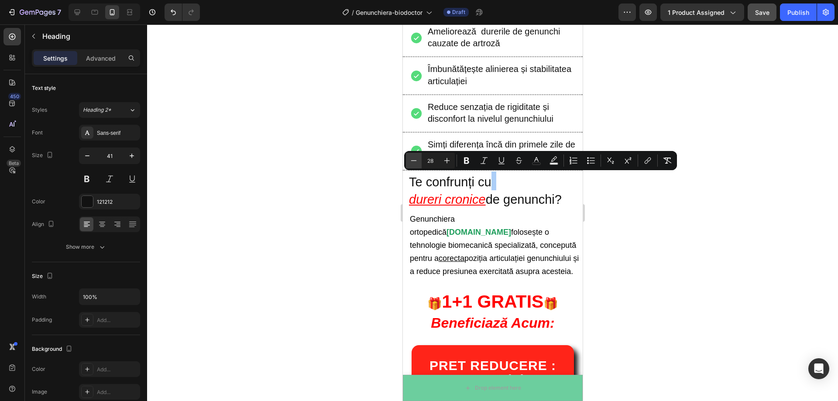
click at [416, 161] on icon "Editor contextual toolbar" at bounding box center [414, 160] width 6 height 0
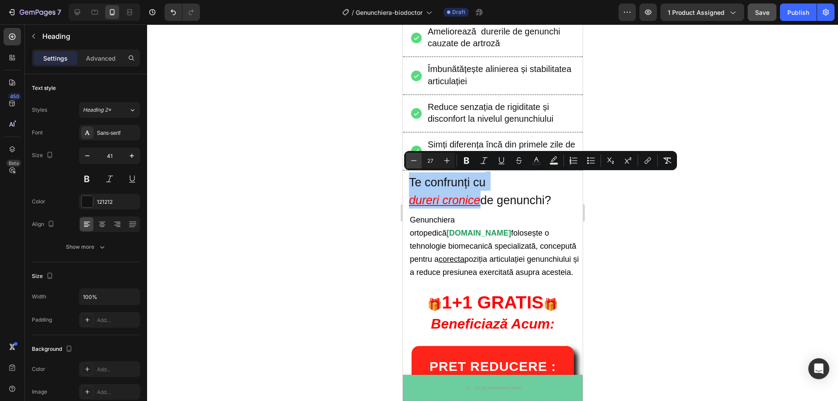
click at [416, 161] on icon "Editor contextual toolbar" at bounding box center [414, 160] width 6 height 0
click at [416, 160] on icon "Editor contextual toolbar" at bounding box center [413, 160] width 9 height 9
click at [442, 159] on button "Plus" at bounding box center [447, 161] width 16 height 16
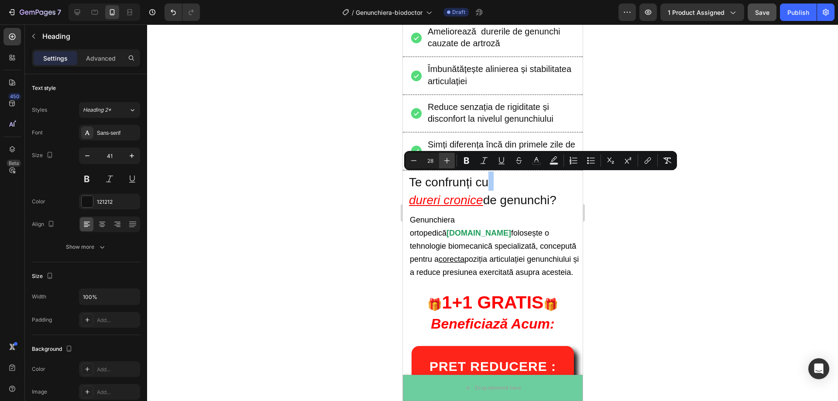
click at [442, 159] on button "Plus" at bounding box center [447, 161] width 16 height 16
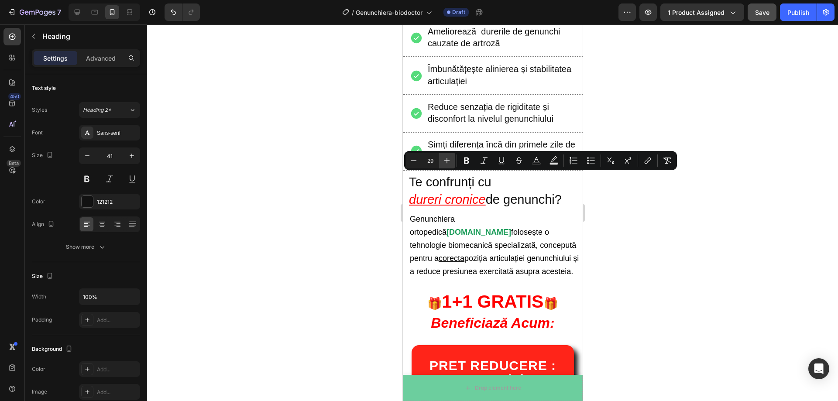
click at [442, 159] on button "Plus" at bounding box center [447, 161] width 16 height 16
click at [416, 159] on icon "Editor contextual toolbar" at bounding box center [413, 160] width 9 height 9
type input "30"
click at [665, 230] on div at bounding box center [492, 212] width 691 height 377
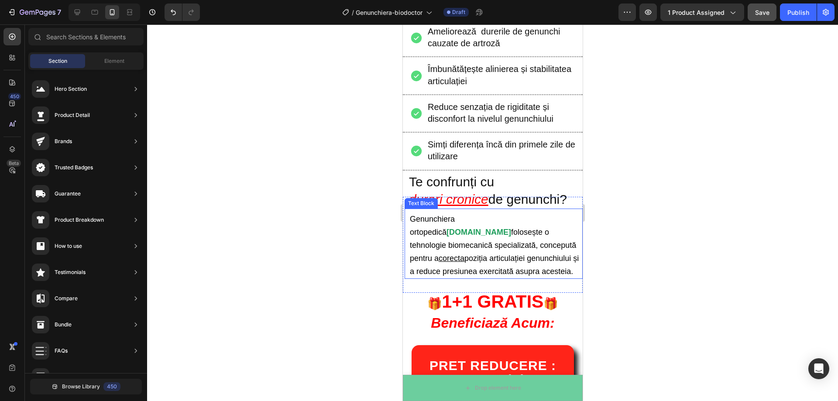
click at [535, 270] on span "folosește o tehnologie biomecanică specializată, concepută pentru a corecta poz…" at bounding box center [493, 252] width 169 height 48
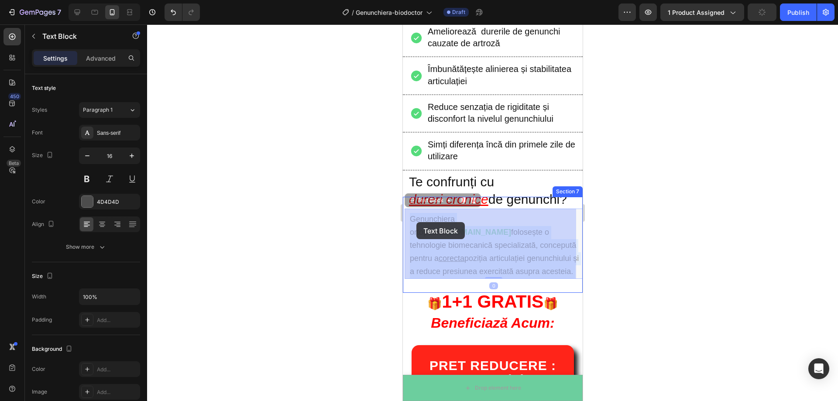
drag, startPoint x: 540, startPoint y: 272, endPoint x: 416, endPoint y: 222, distance: 133.8
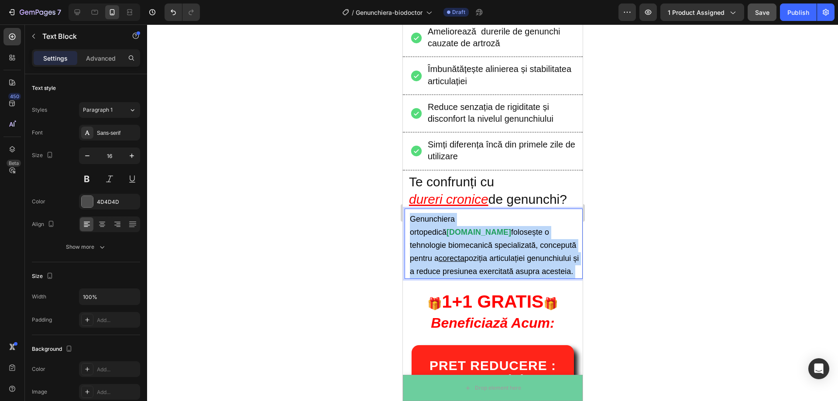
drag, startPoint x: 540, startPoint y: 272, endPoint x: 412, endPoint y: 218, distance: 139.4
click at [412, 218] on p "Genunchiera ortopedică [DOMAIN_NAME] folosește o tehnologie biomecanică special…" at bounding box center [495, 245] width 172 height 65
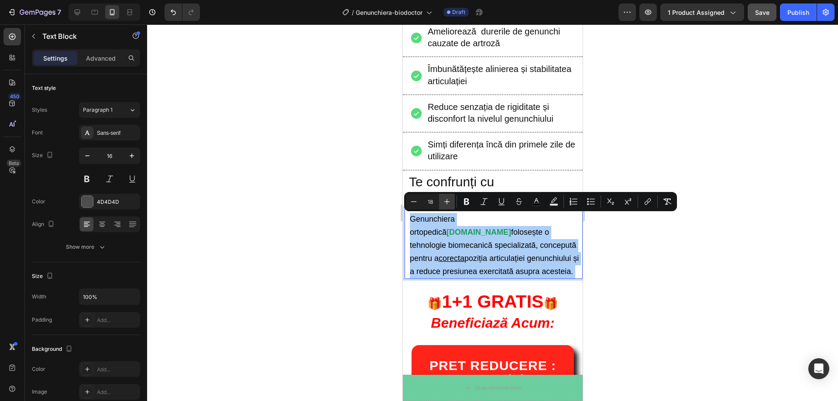
click at [446, 203] on icon "Editor contextual toolbar" at bounding box center [447, 201] width 9 height 9
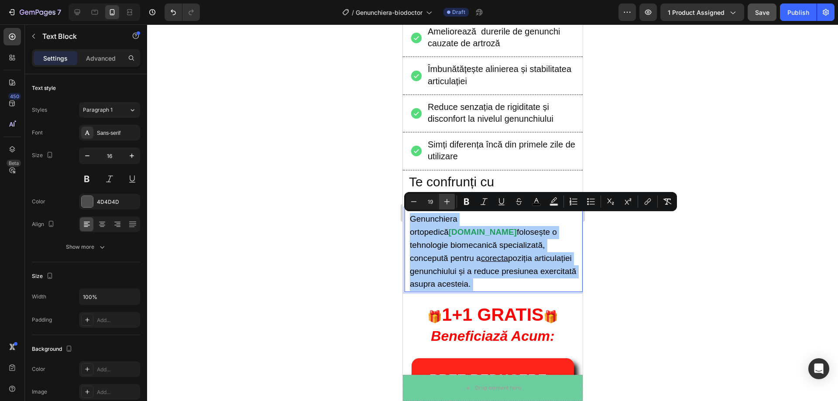
click at [446, 203] on icon "Editor contextual toolbar" at bounding box center [447, 201] width 9 height 9
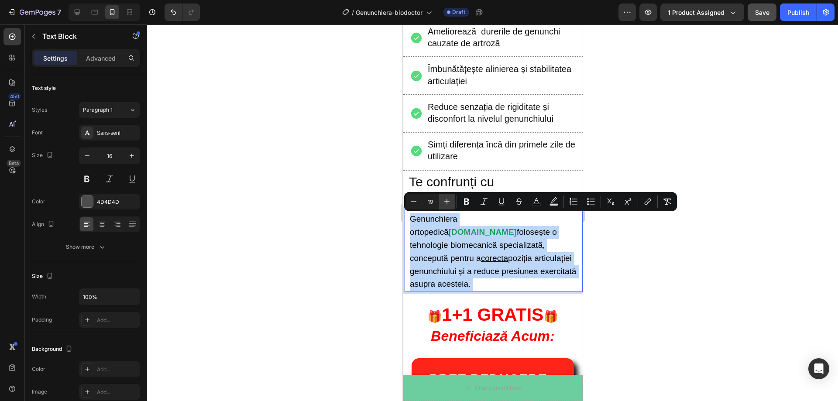
type input "20"
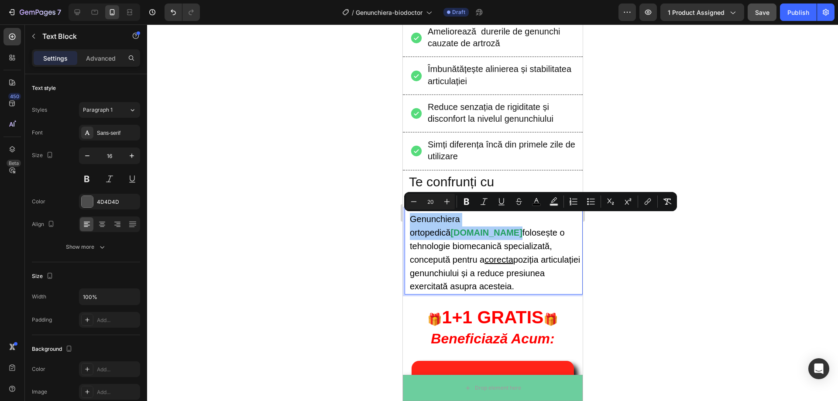
click at [733, 275] on div at bounding box center [492, 212] width 691 height 377
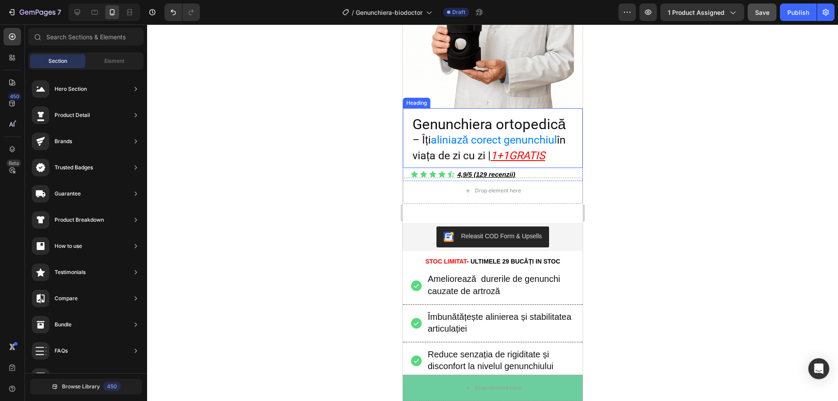
scroll to position [262, 0]
